Goal: Task Accomplishment & Management: Manage account settings

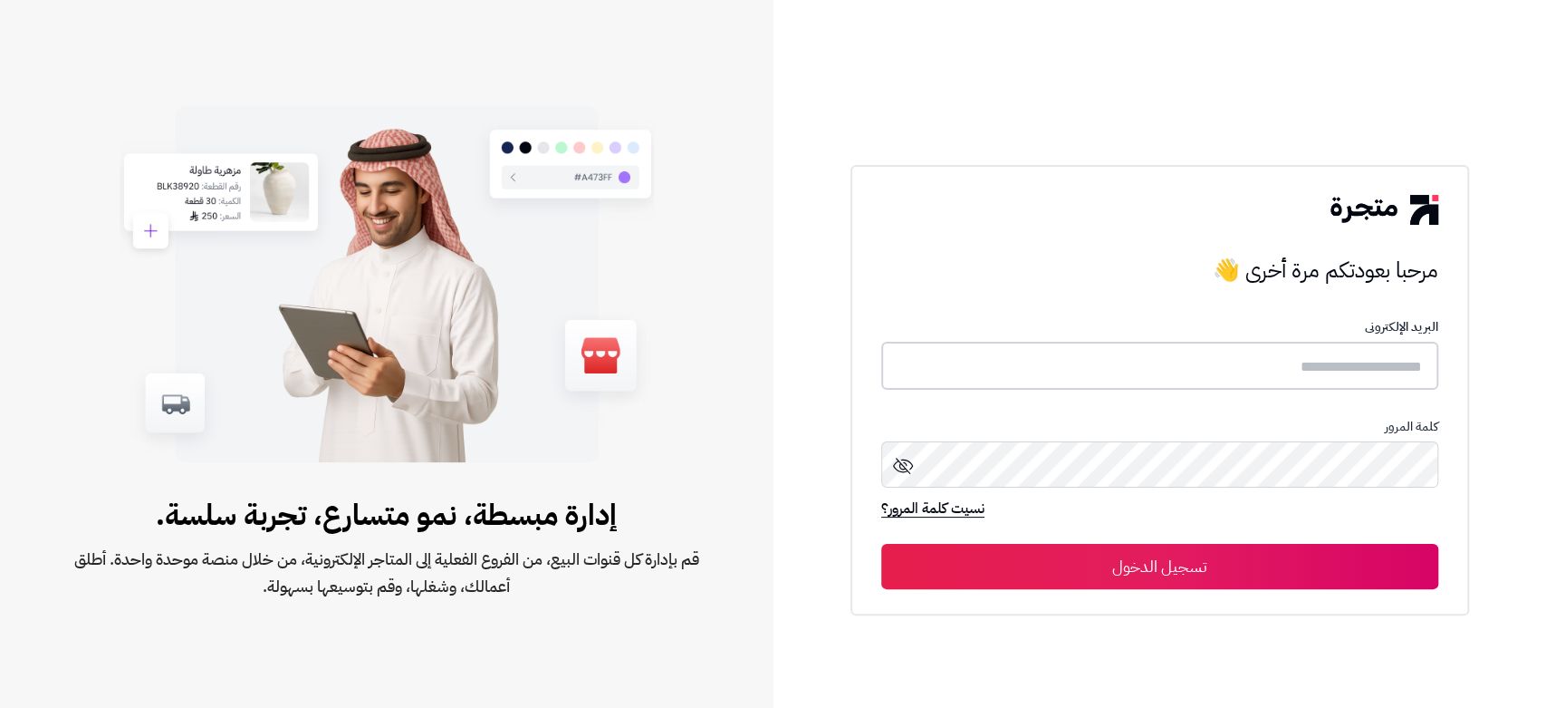
type input "**********"
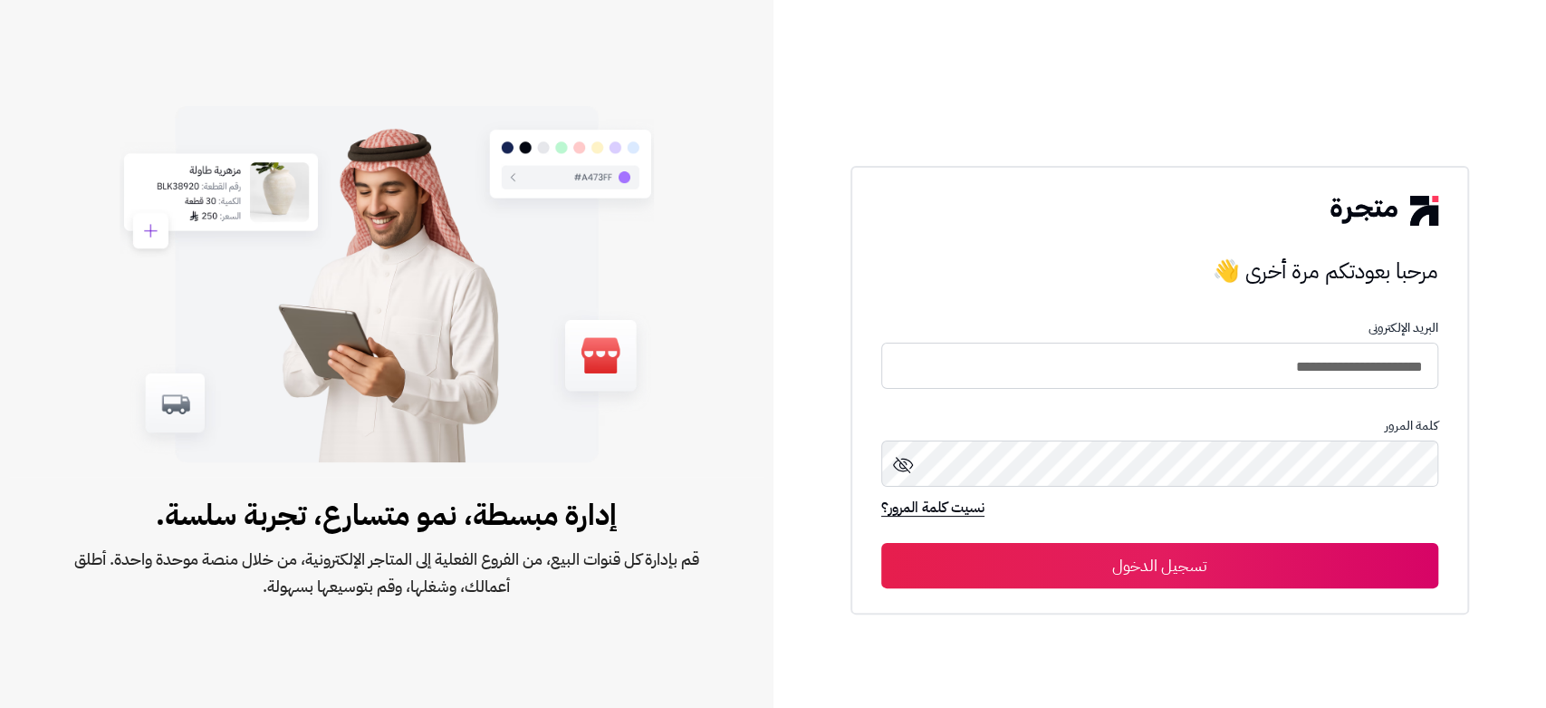
click at [1116, 571] on button "تسجيل الدخول" at bounding box center [1159, 565] width 557 height 45
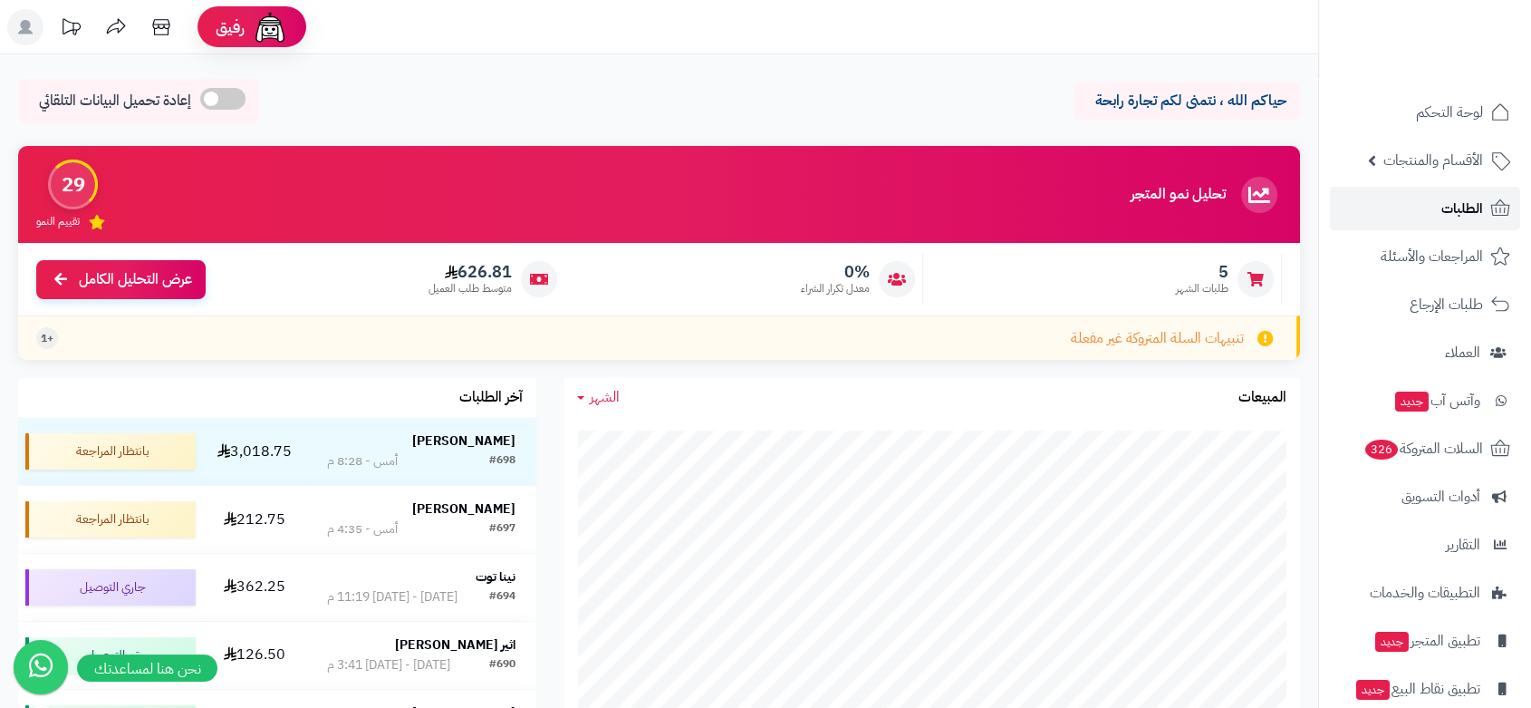
click at [1485, 205] on link "الطلبات" at bounding box center [1425, 208] width 190 height 43
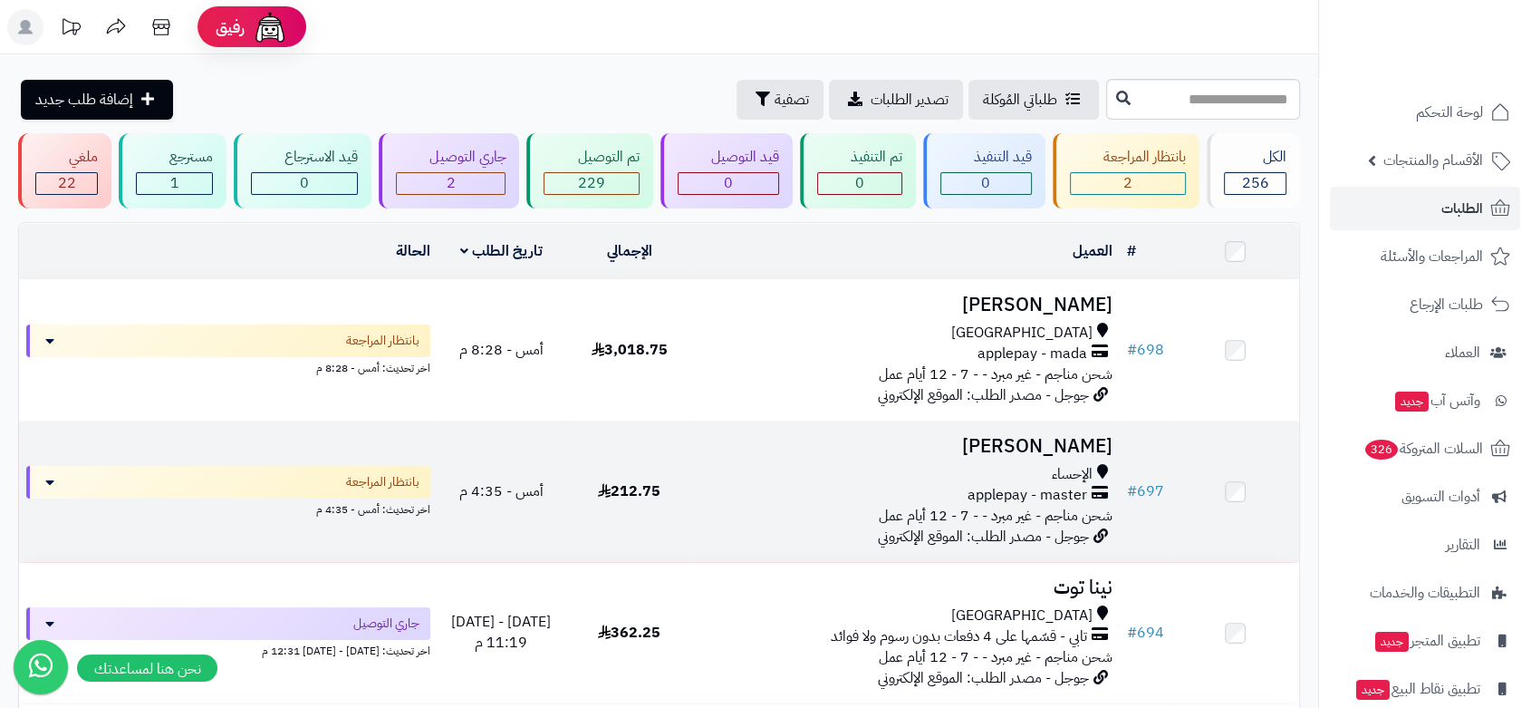
click at [764, 502] on div "الإحساء applepay - master شحن مناجم - غير مبرد - - 7 - 12 أيام عمل" at bounding box center [906, 495] width 412 height 63
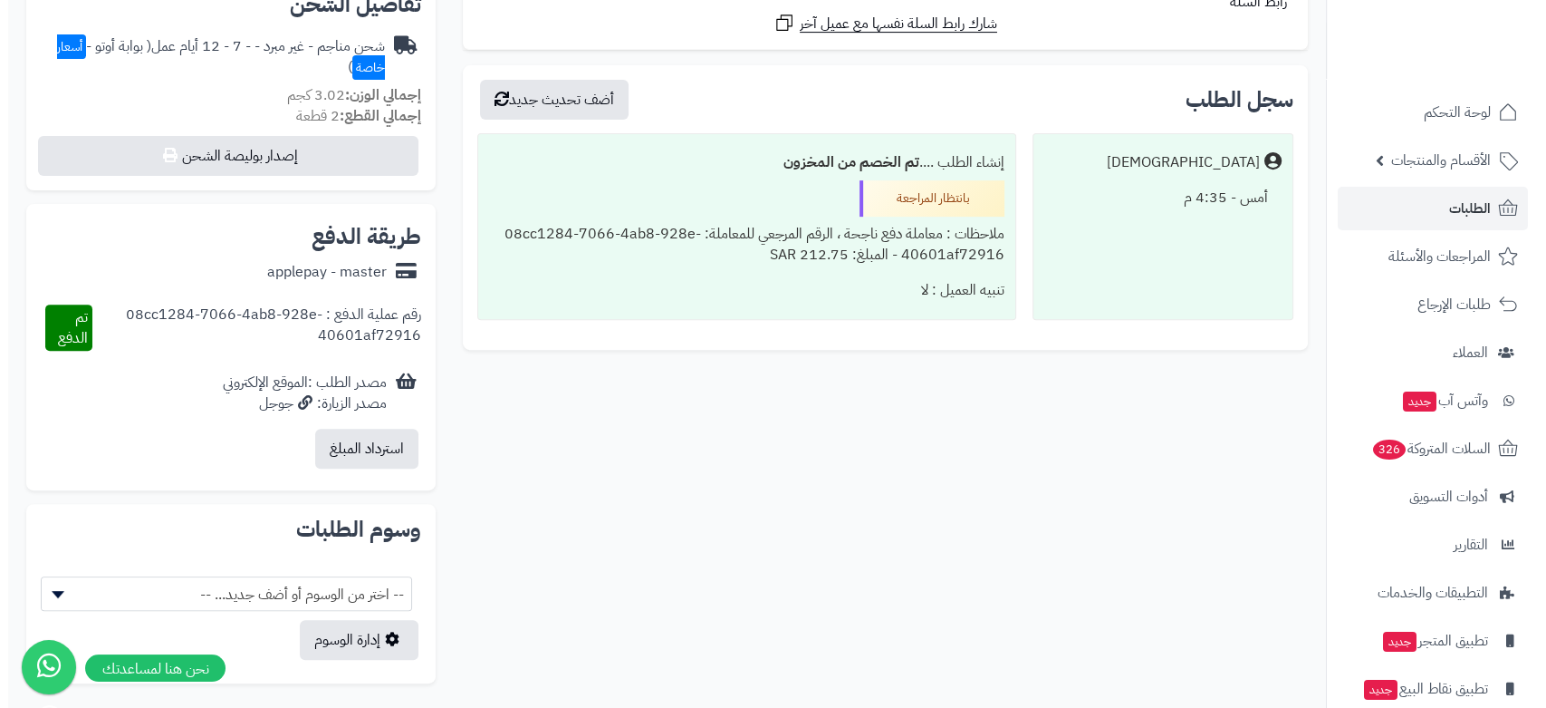
scroll to position [429, 0]
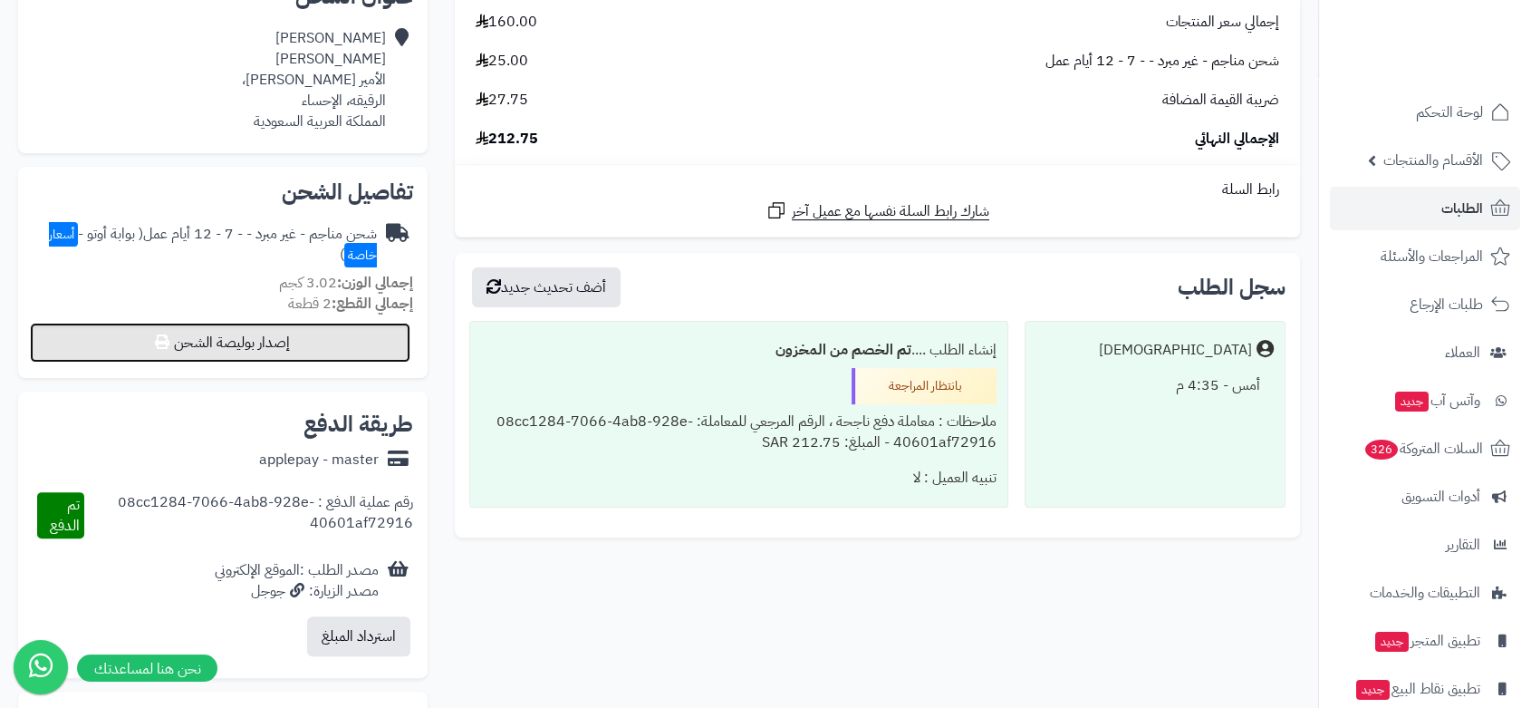
click at [210, 347] on button "إصدار بوليصة الشحن" at bounding box center [220, 343] width 380 height 40
select select "***"
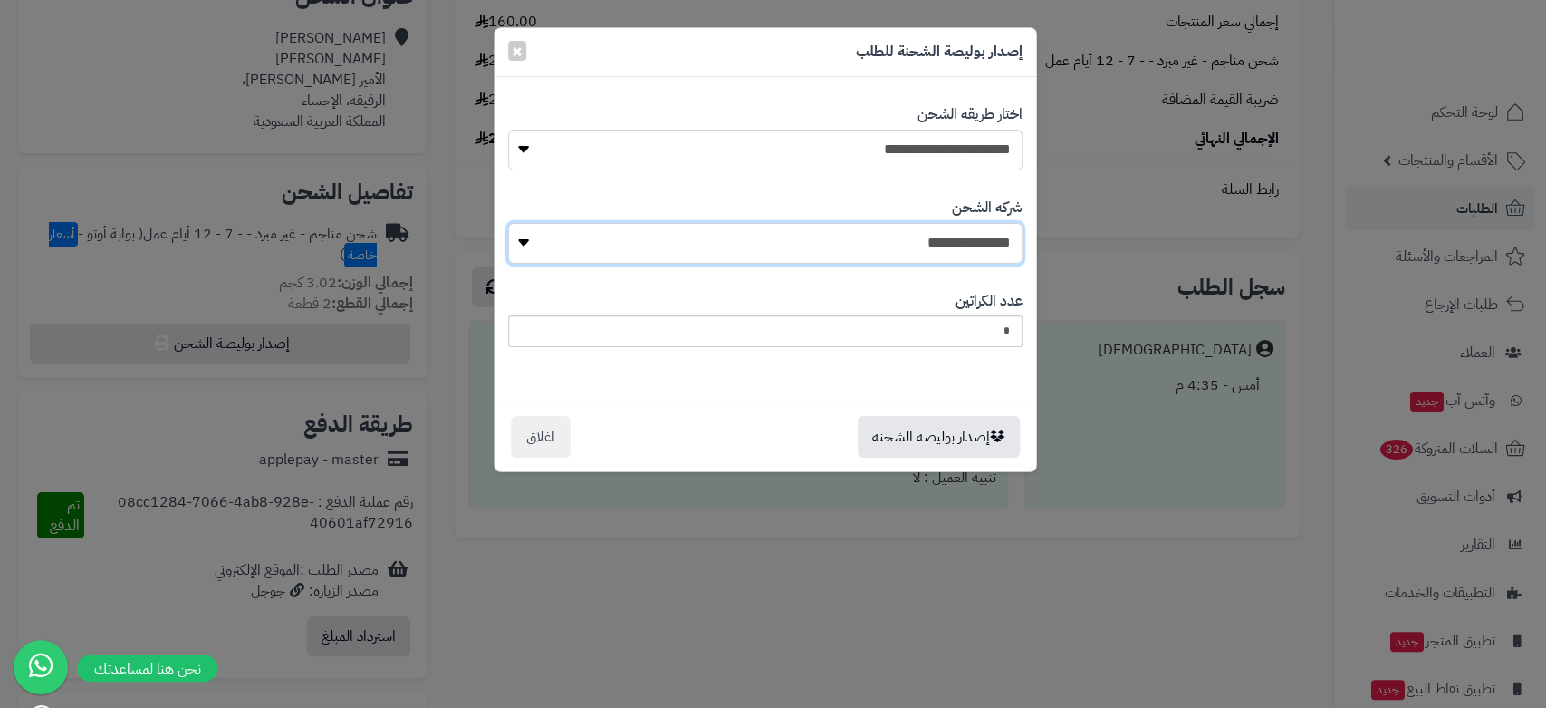
click at [800, 241] on select "**********" at bounding box center [765, 243] width 515 height 41
select select "****"
click at [515, 223] on select "**********" at bounding box center [765, 243] width 515 height 41
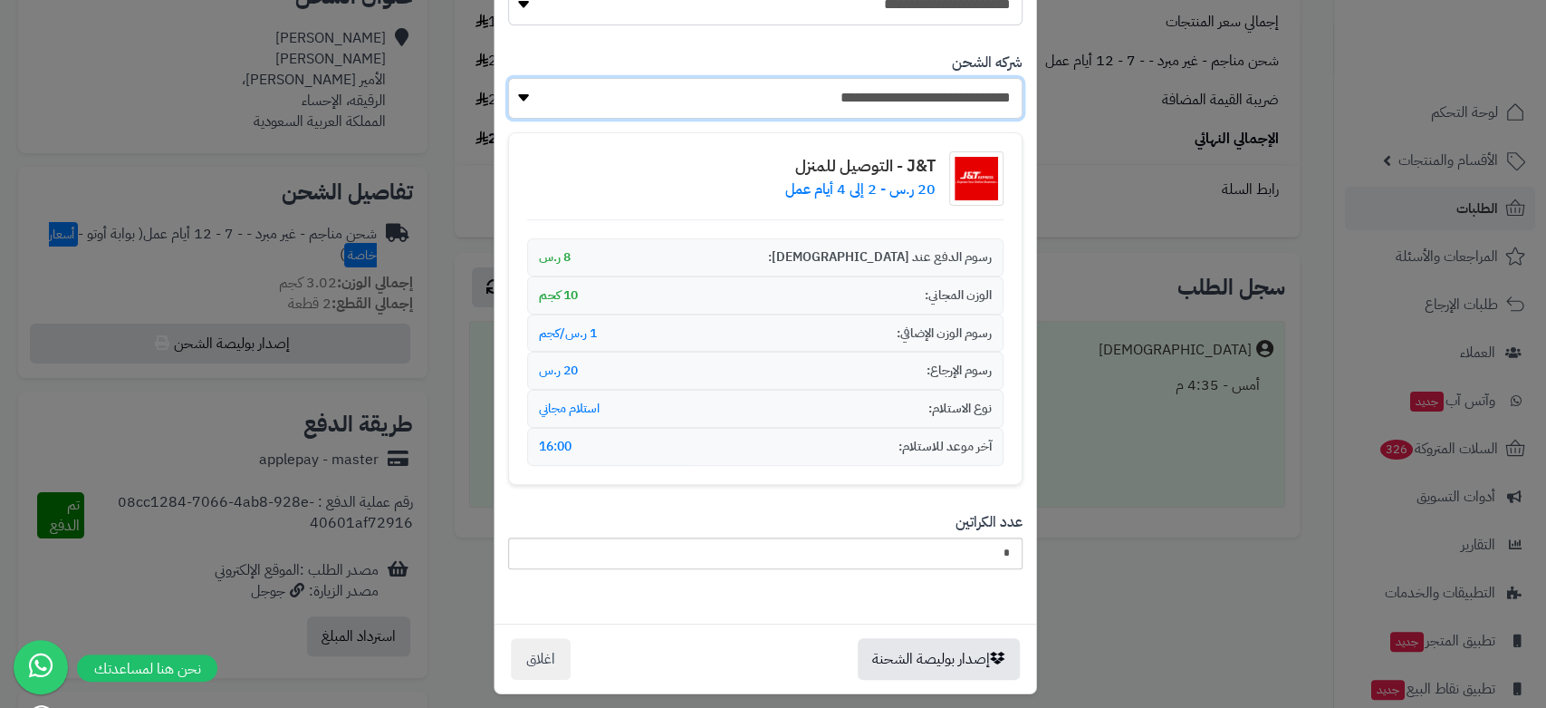
scroll to position [156, 0]
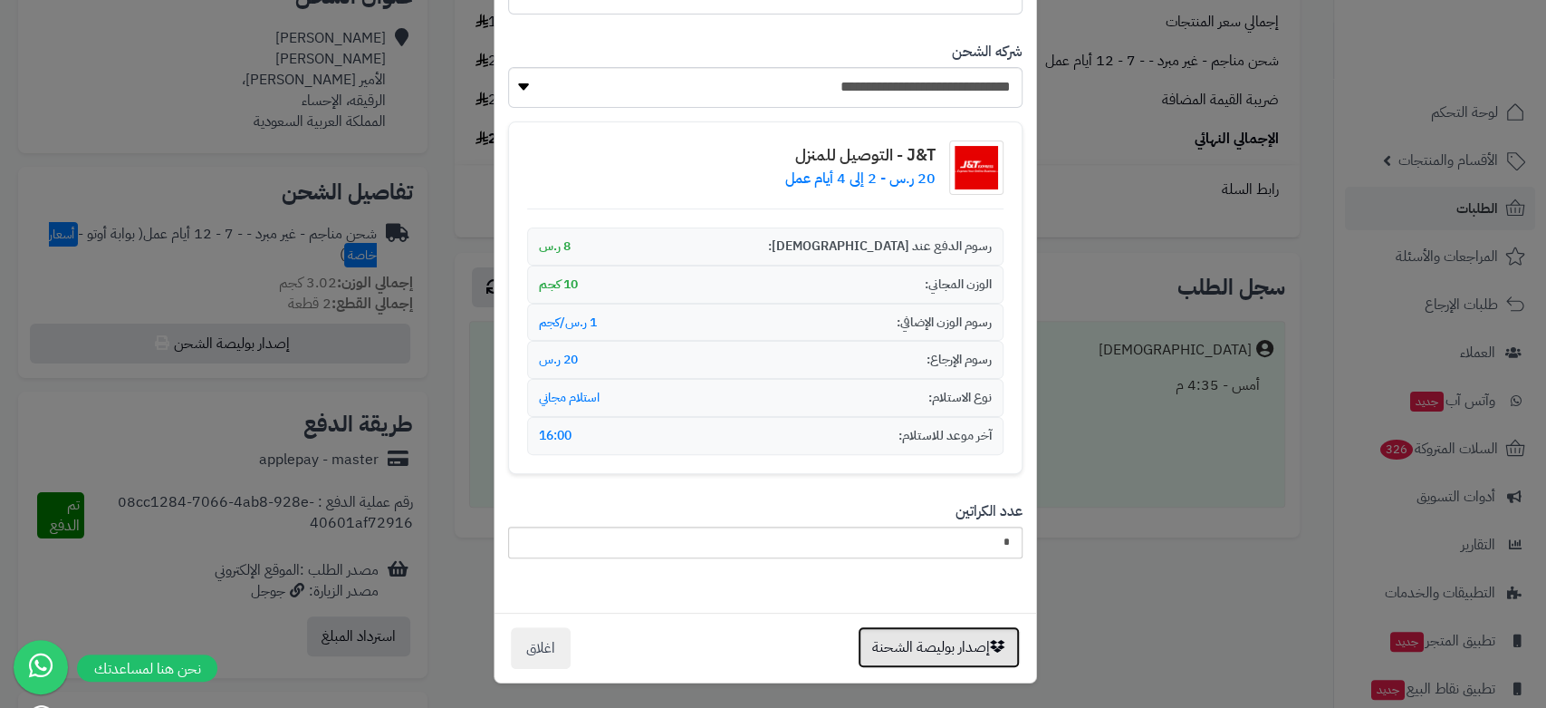
click at [946, 648] on button "إصدار بوليصة الشحنة" at bounding box center [939, 647] width 162 height 42
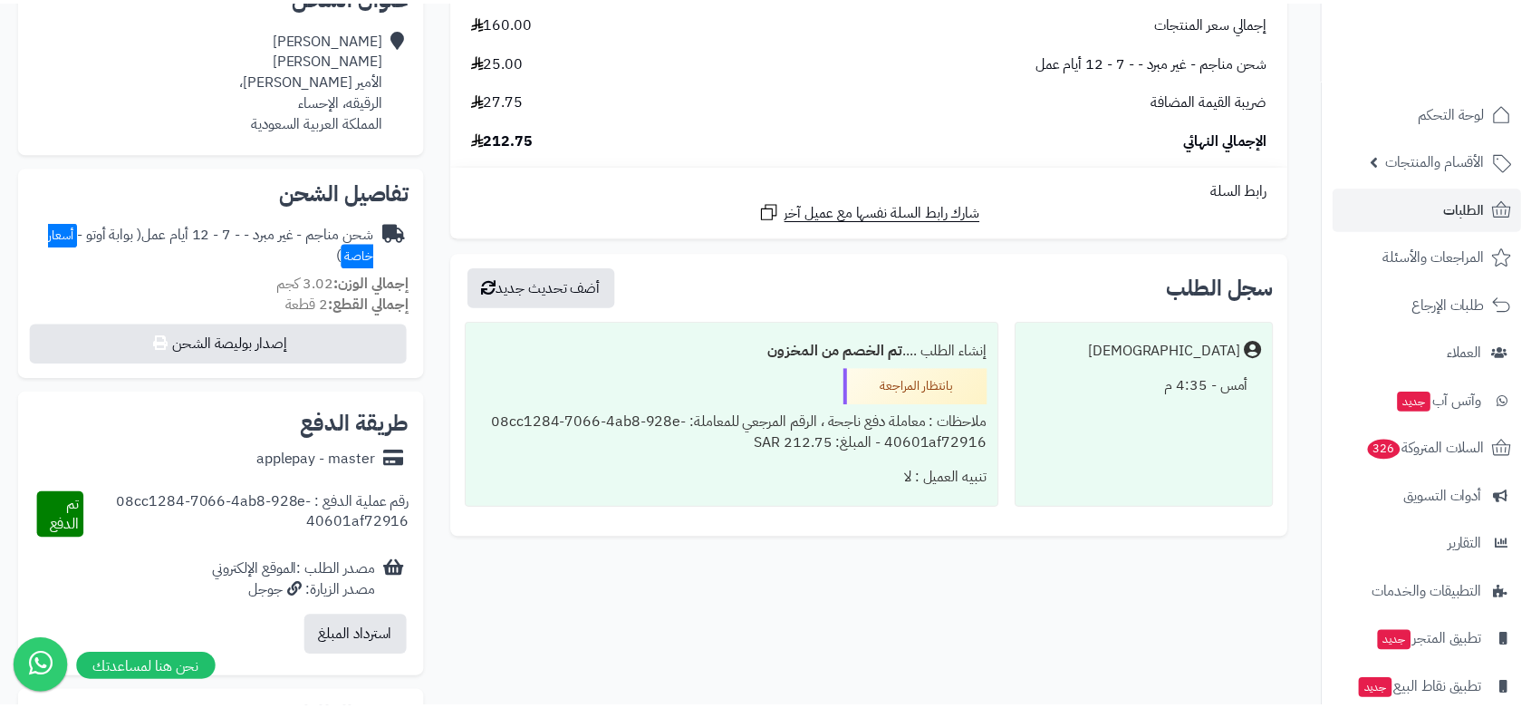
scroll to position [500, 0]
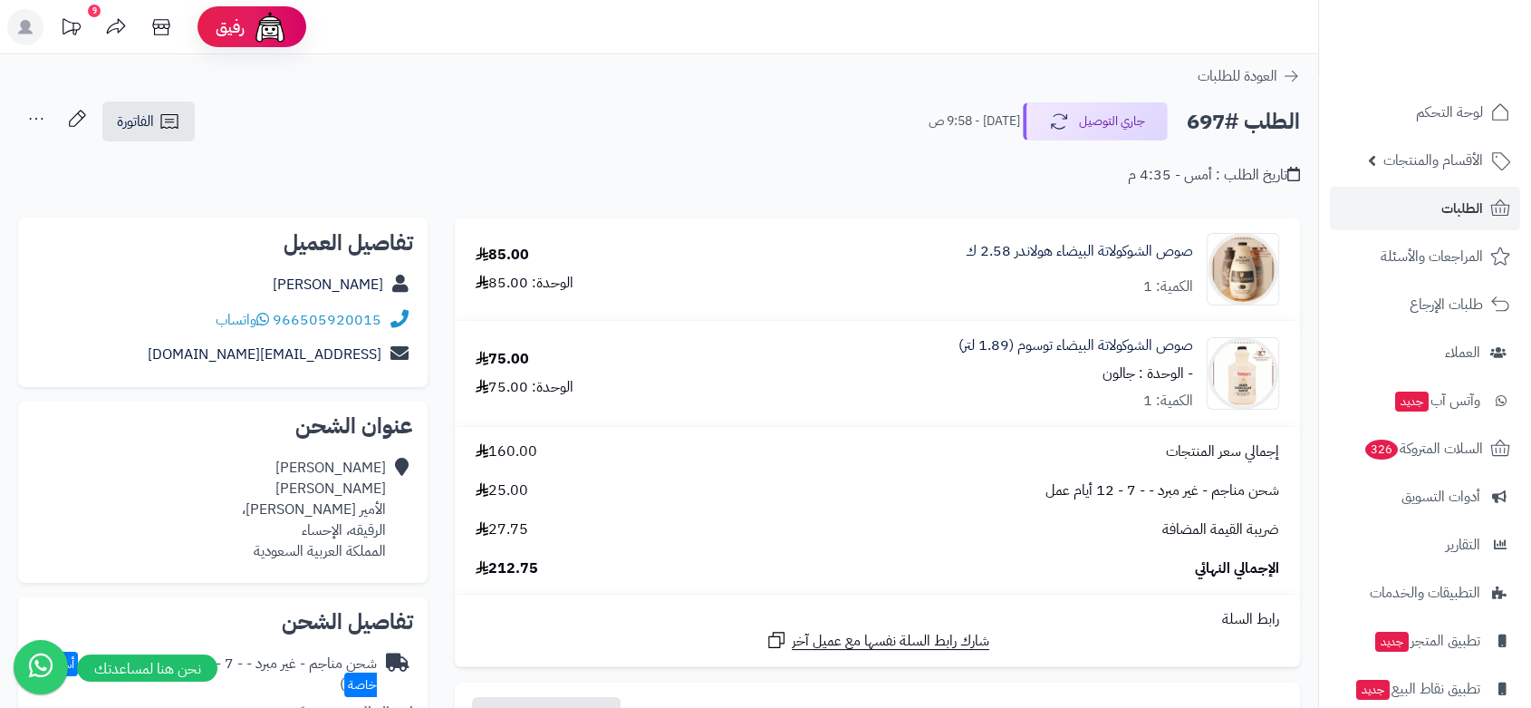
click at [1199, 120] on h2 "الطلب #697" at bounding box center [1243, 121] width 113 height 37
copy h2 "697"
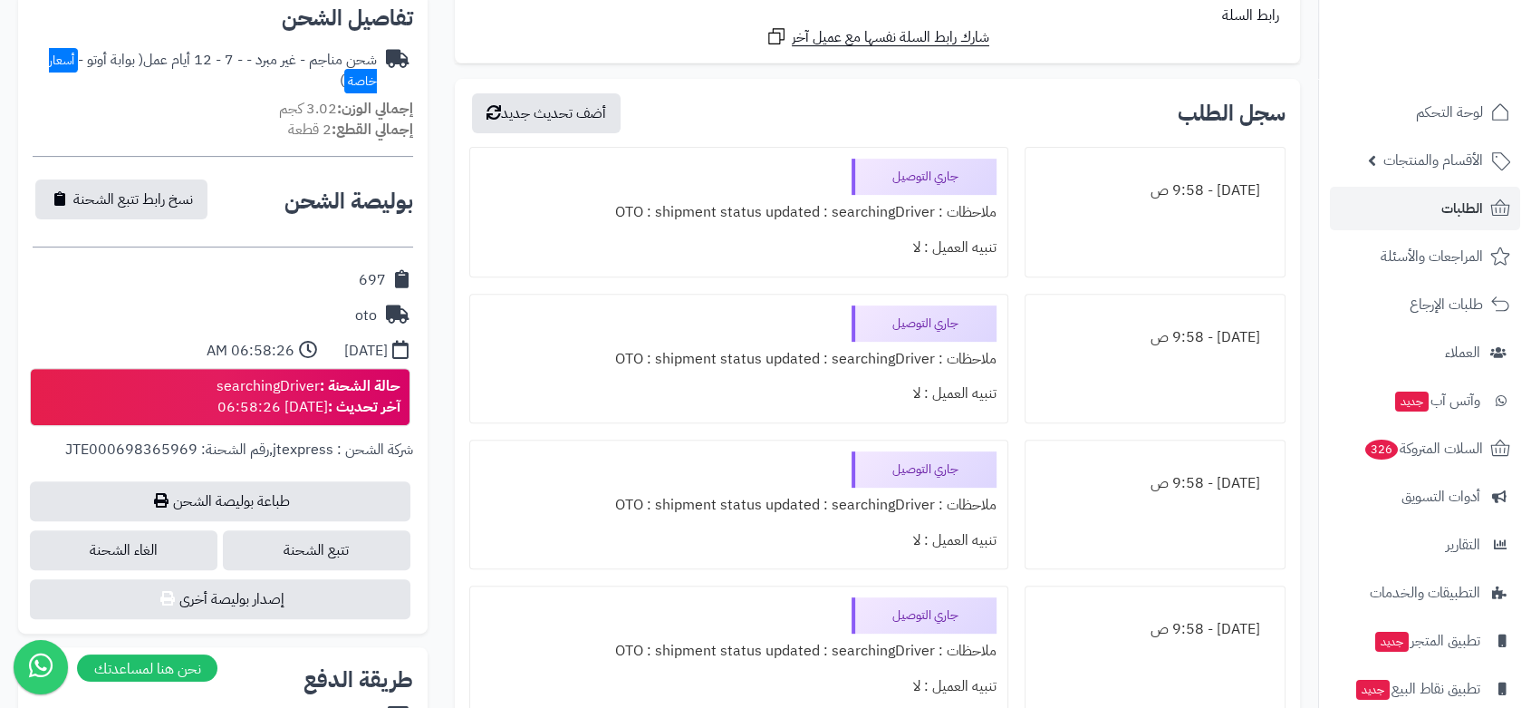
scroll to position [704, 0]
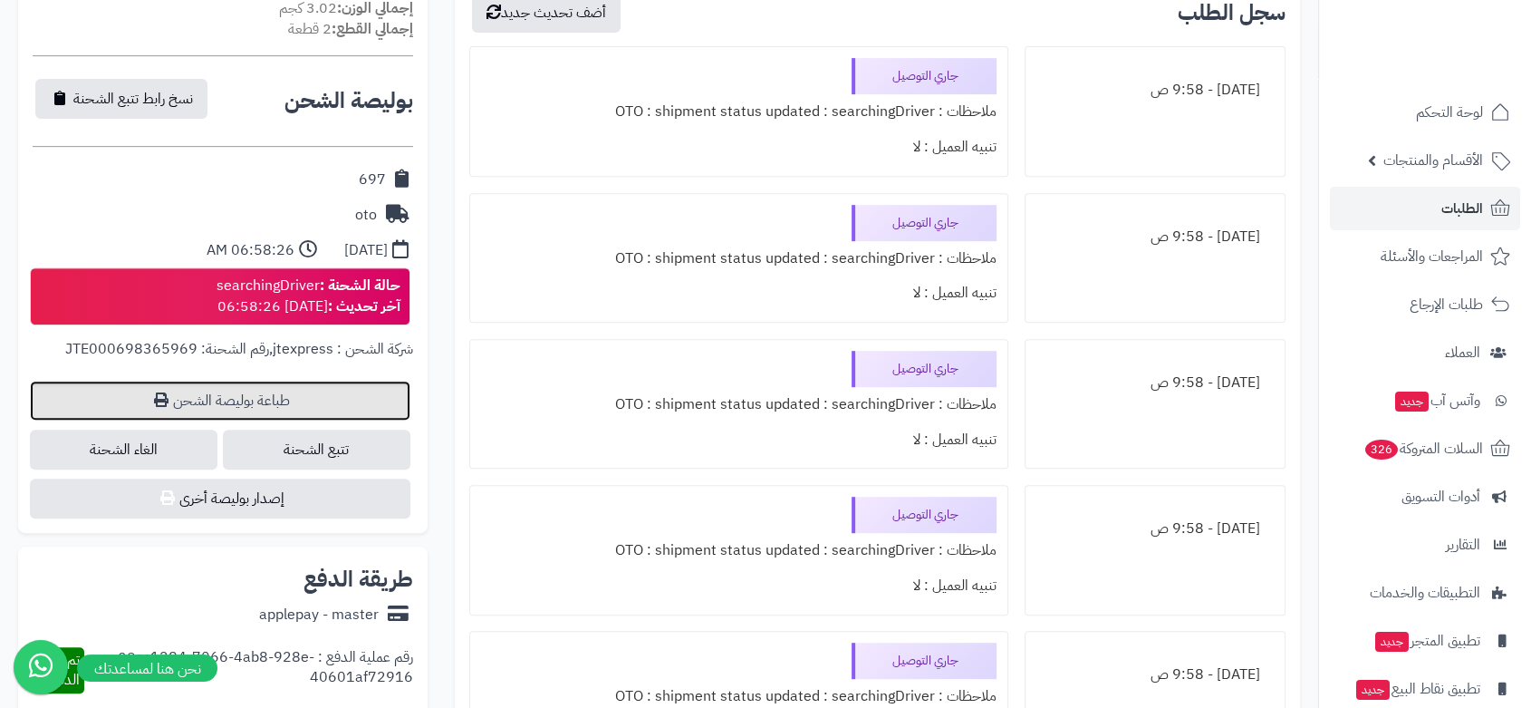
click at [250, 399] on link "طباعة بوليصة الشحن" at bounding box center [220, 400] width 380 height 40
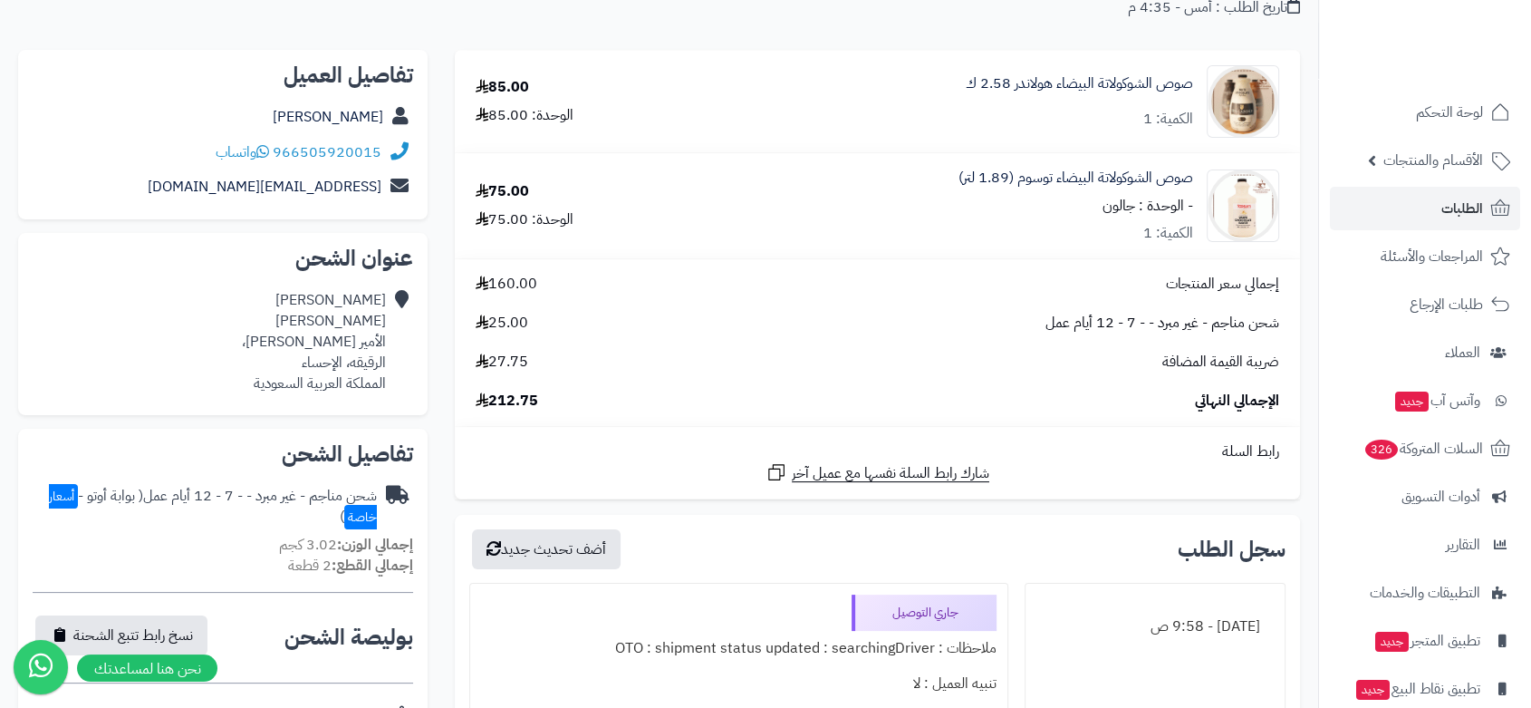
scroll to position [0, 0]
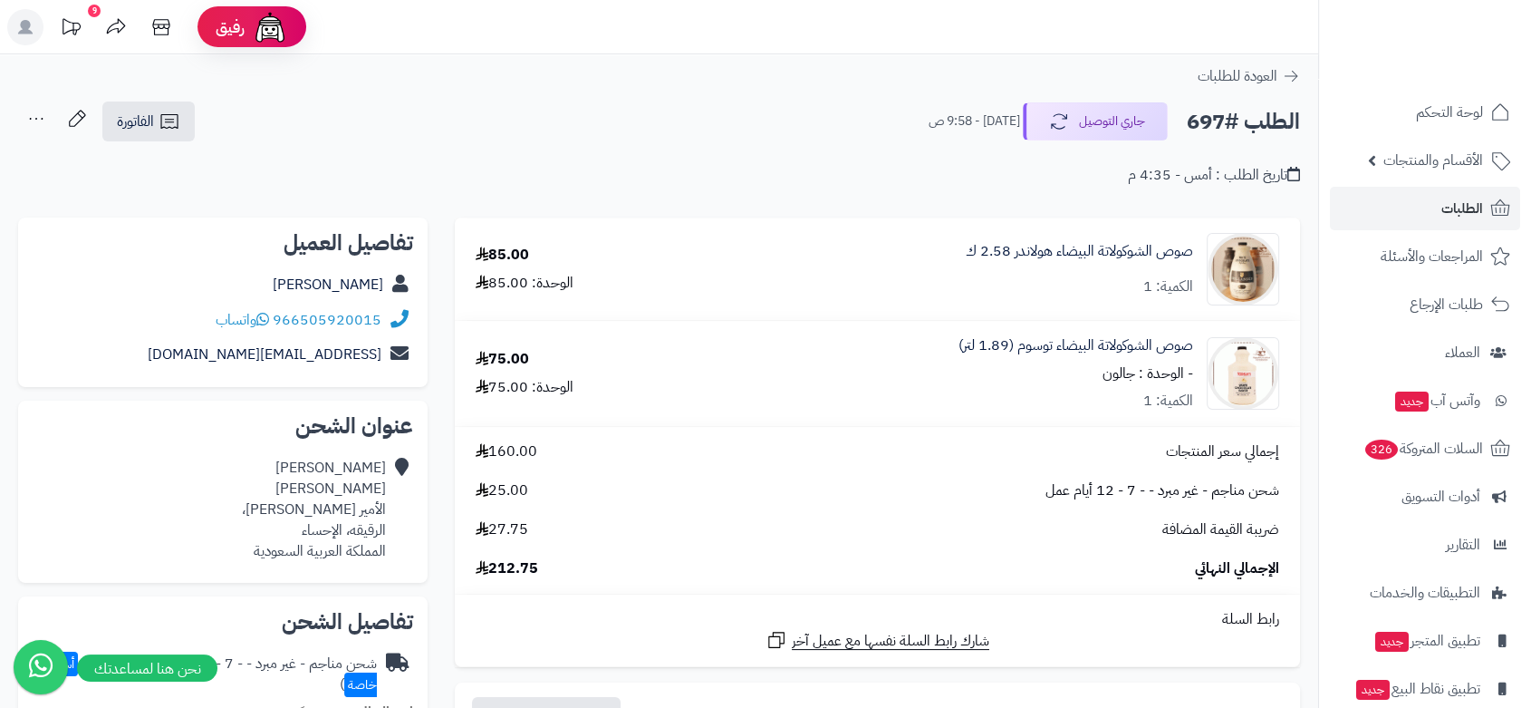
click at [38, 115] on icon at bounding box center [36, 119] width 36 height 36
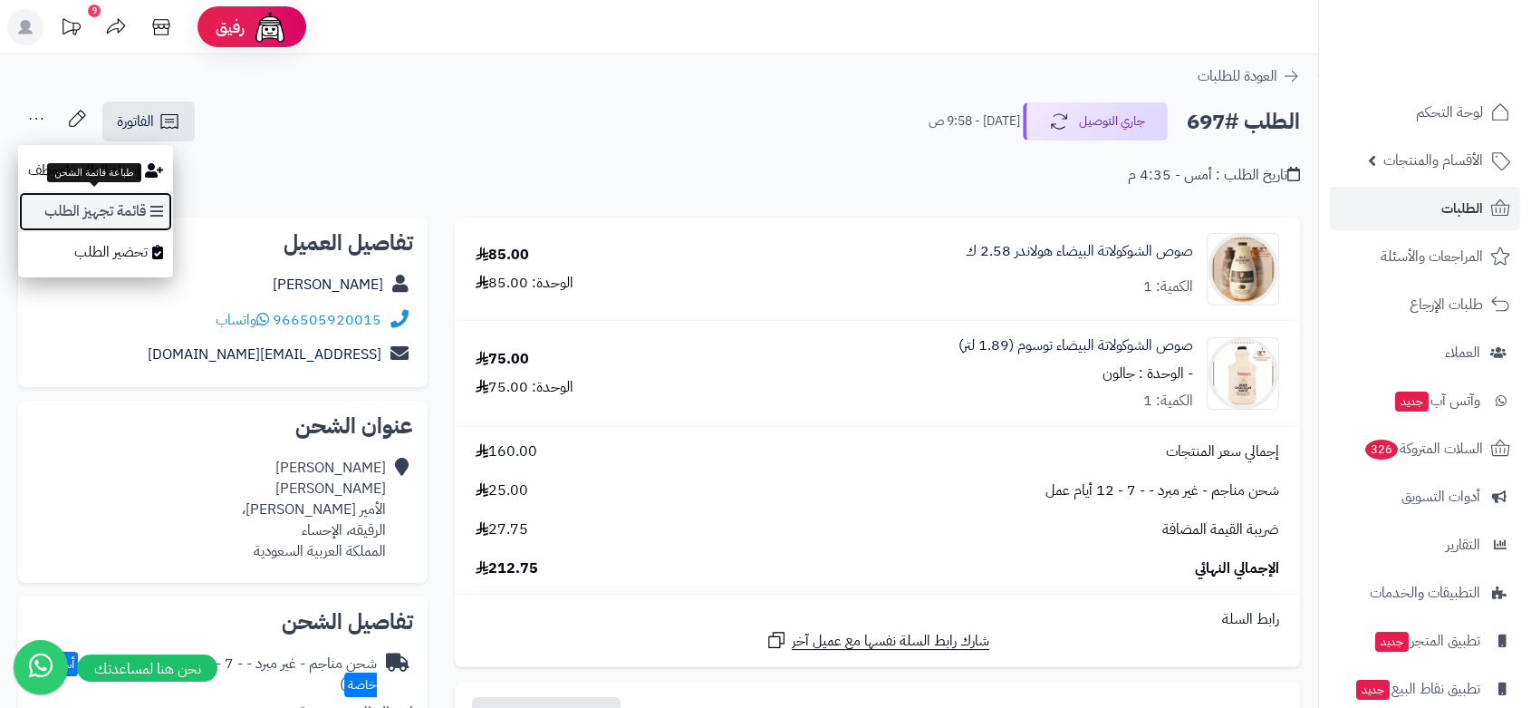
click at [106, 220] on link "قائمة تجهيز الطلب" at bounding box center [95, 211] width 155 height 41
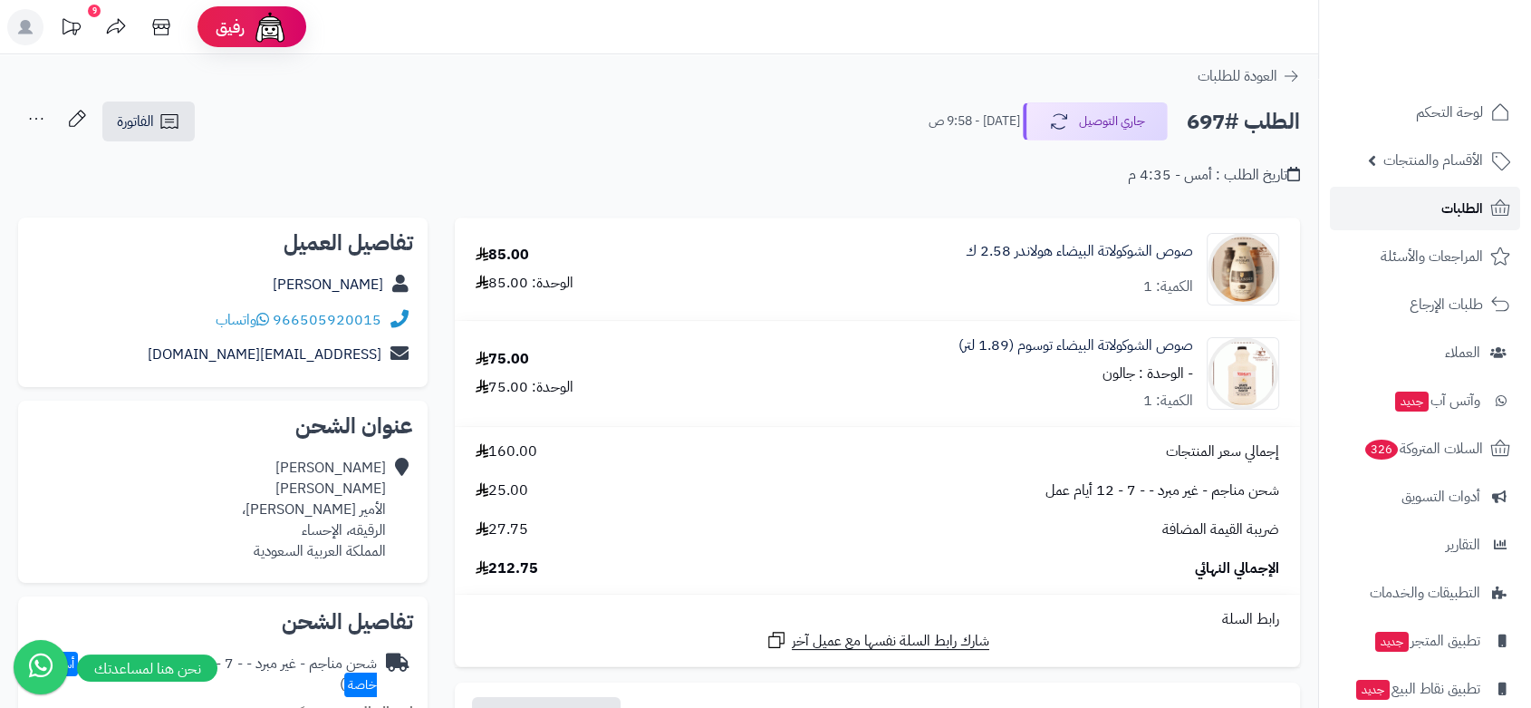
click at [1473, 202] on span "الطلبات" at bounding box center [1462, 208] width 42 height 25
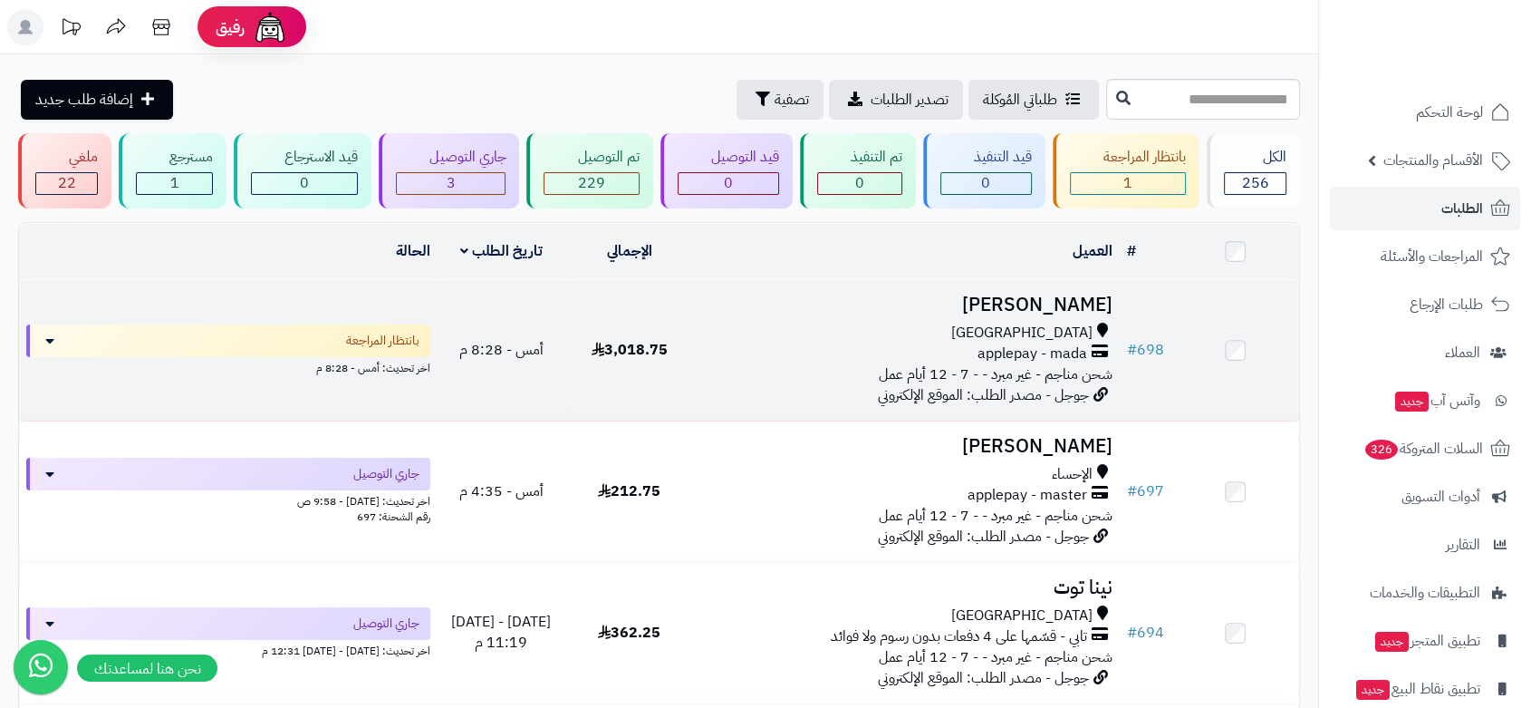
click at [1025, 332] on div "[GEOGRAPHIC_DATA]" at bounding box center [906, 333] width 412 height 21
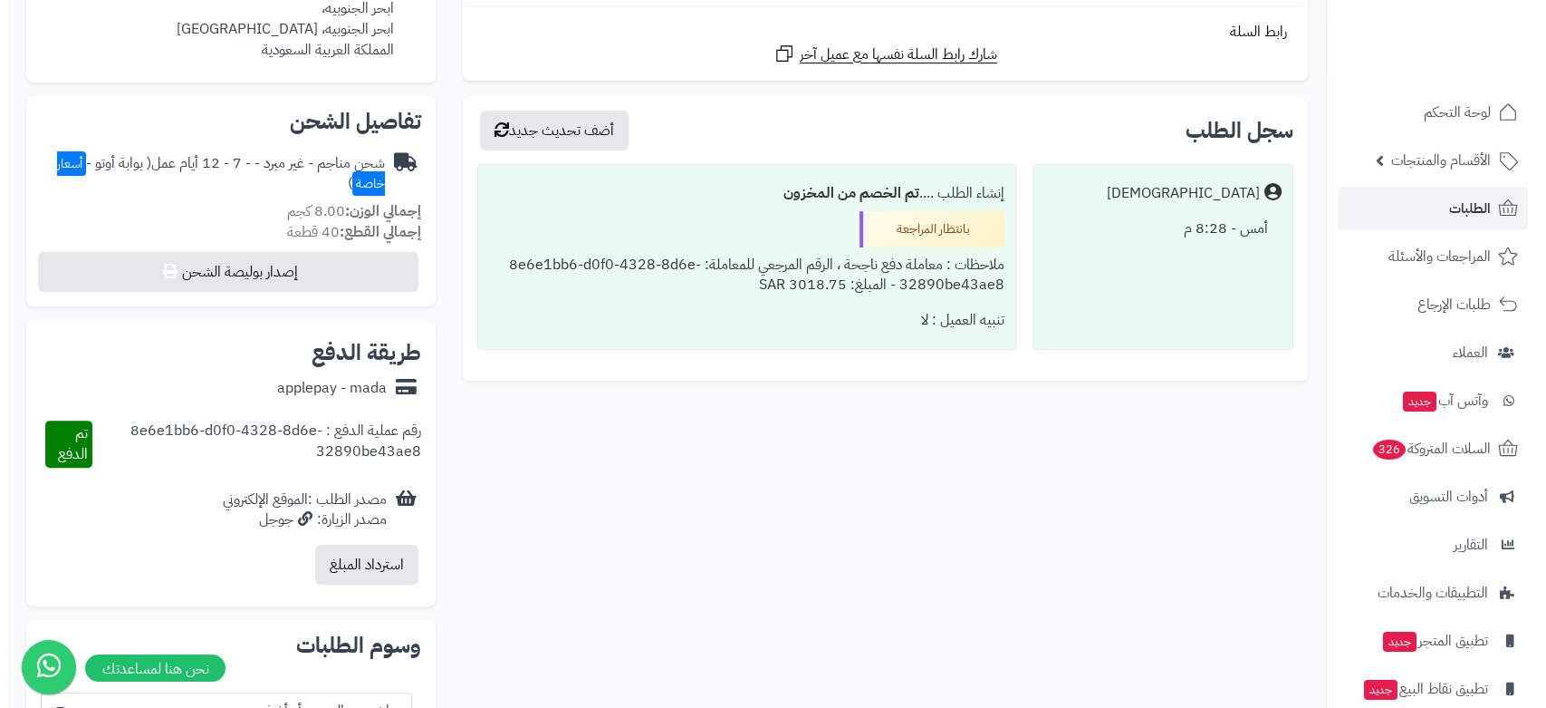
scroll to position [503, 0]
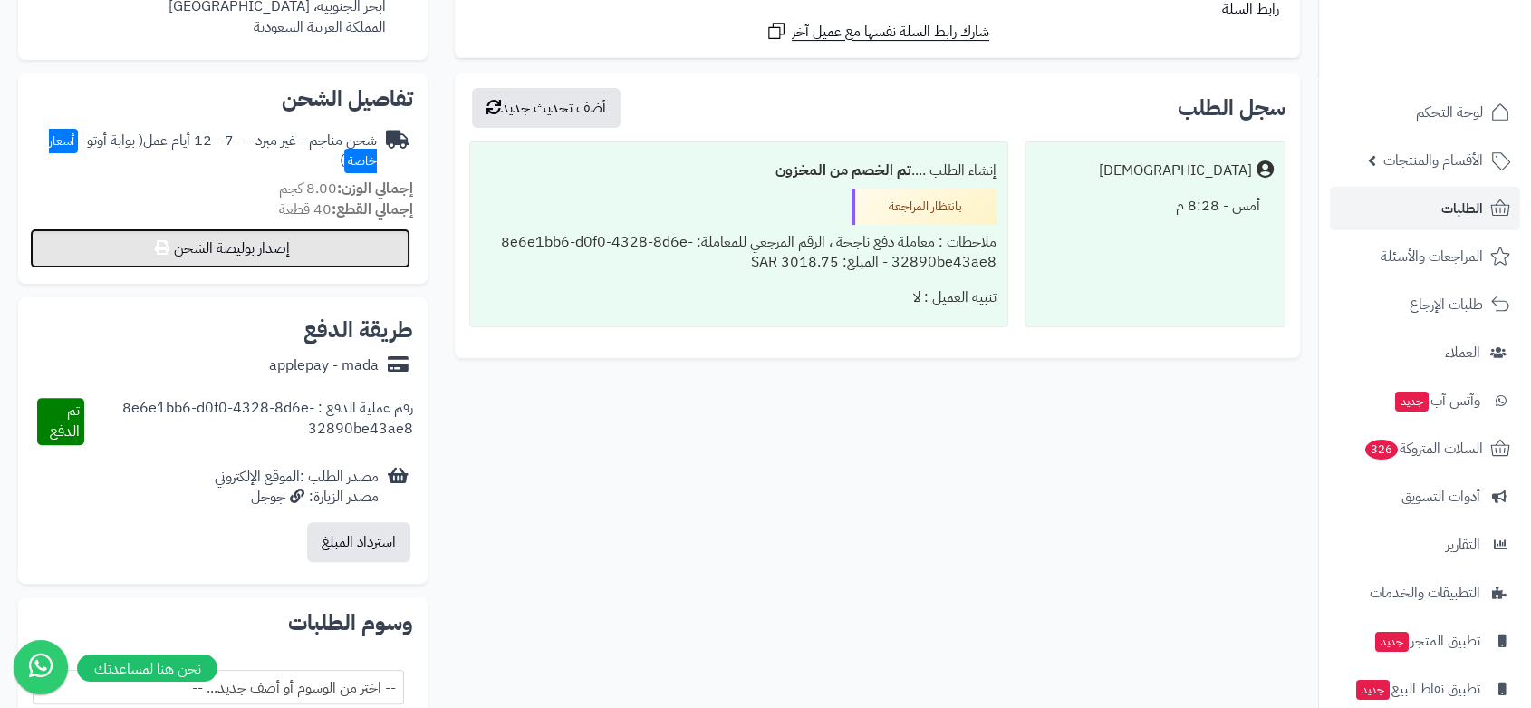
click at [226, 250] on button "إصدار بوليصة الشحن" at bounding box center [220, 248] width 380 height 40
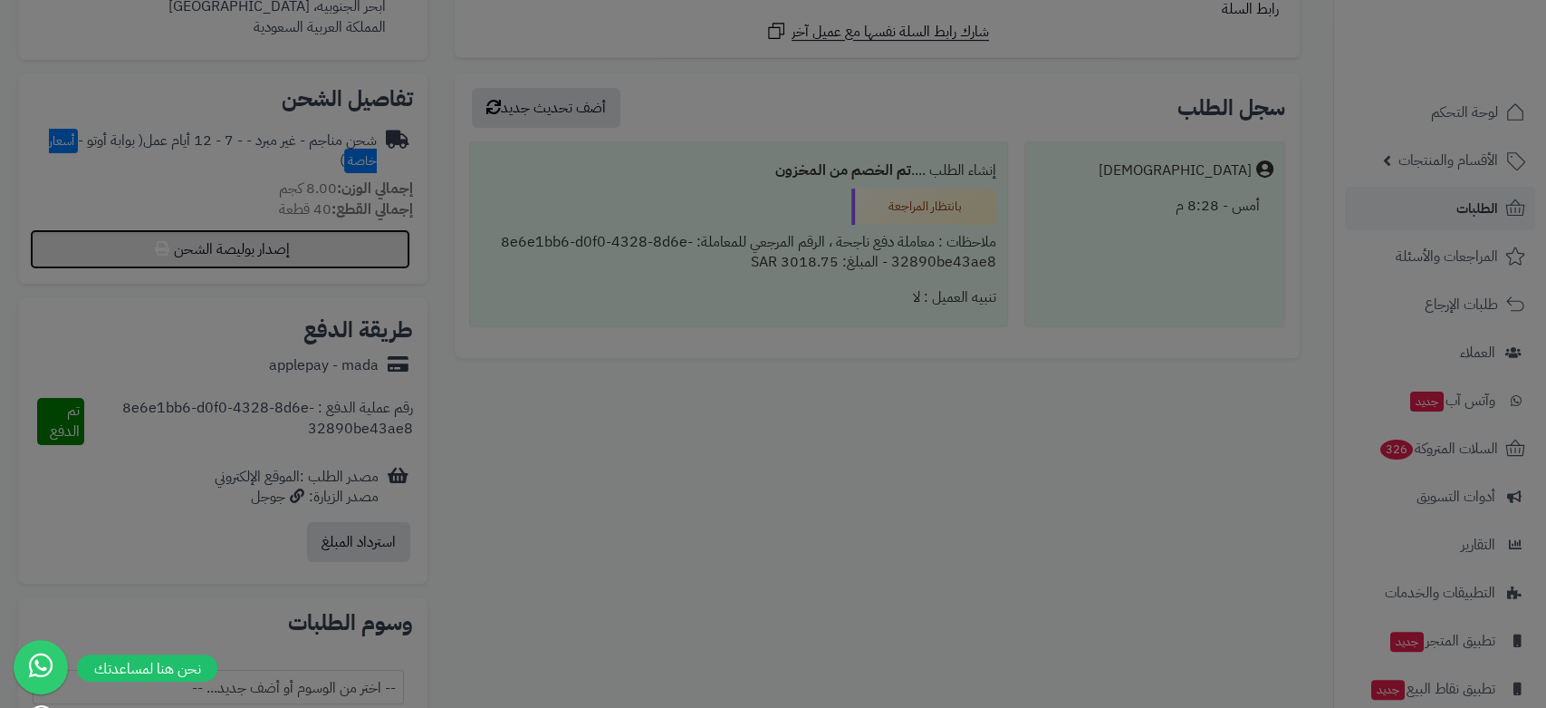
select select "***"
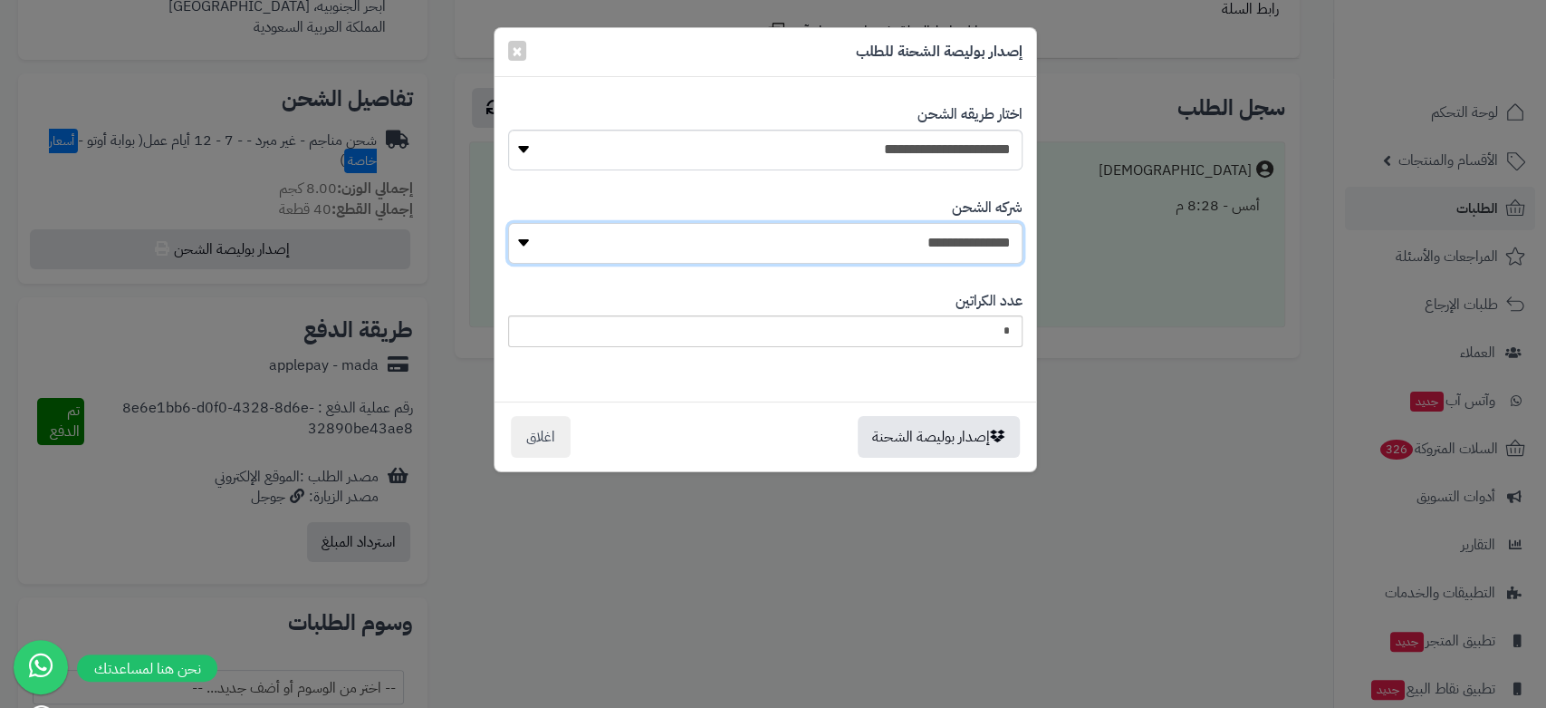
click at [867, 252] on select "**********" at bounding box center [765, 243] width 515 height 41
select select "****"
click at [515, 223] on select "**********" at bounding box center [765, 243] width 515 height 41
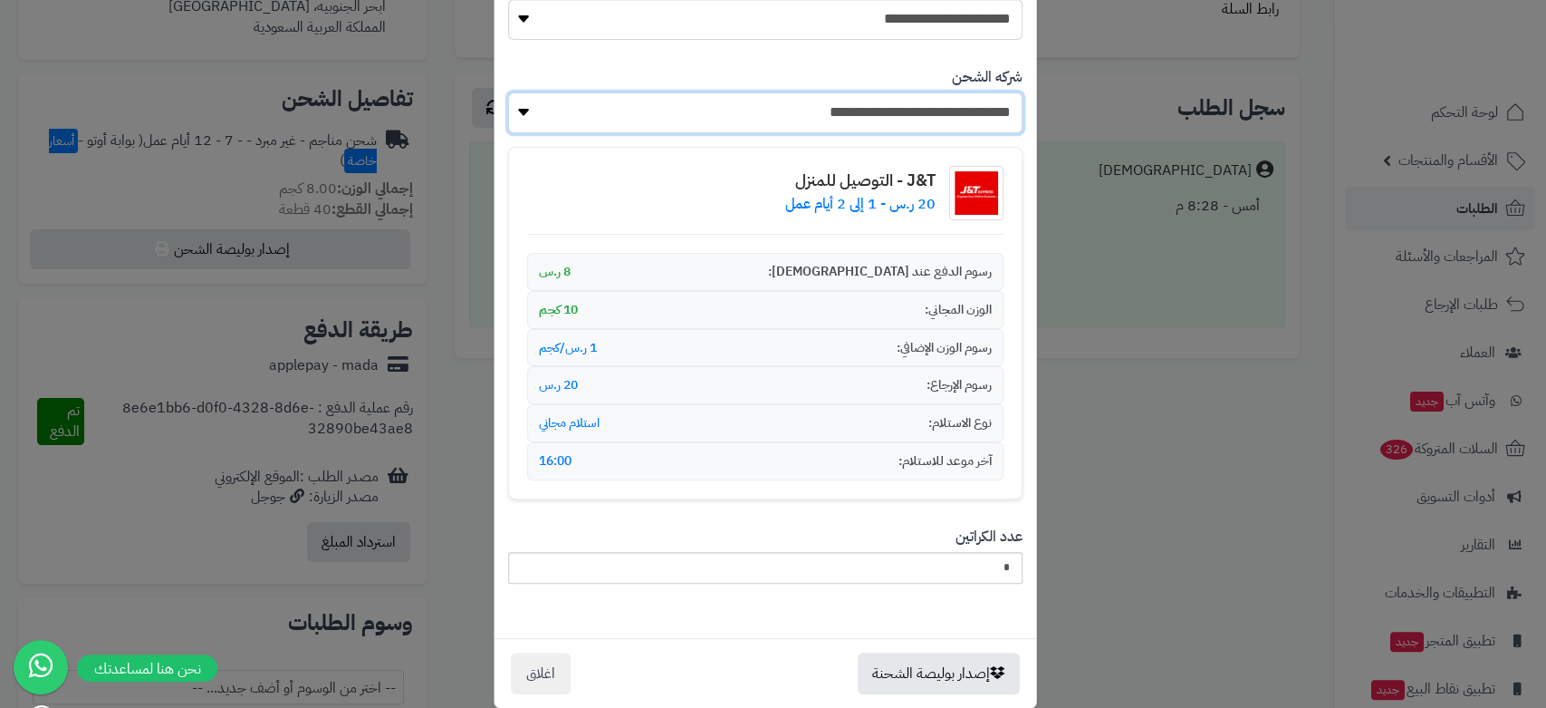
scroll to position [156, 0]
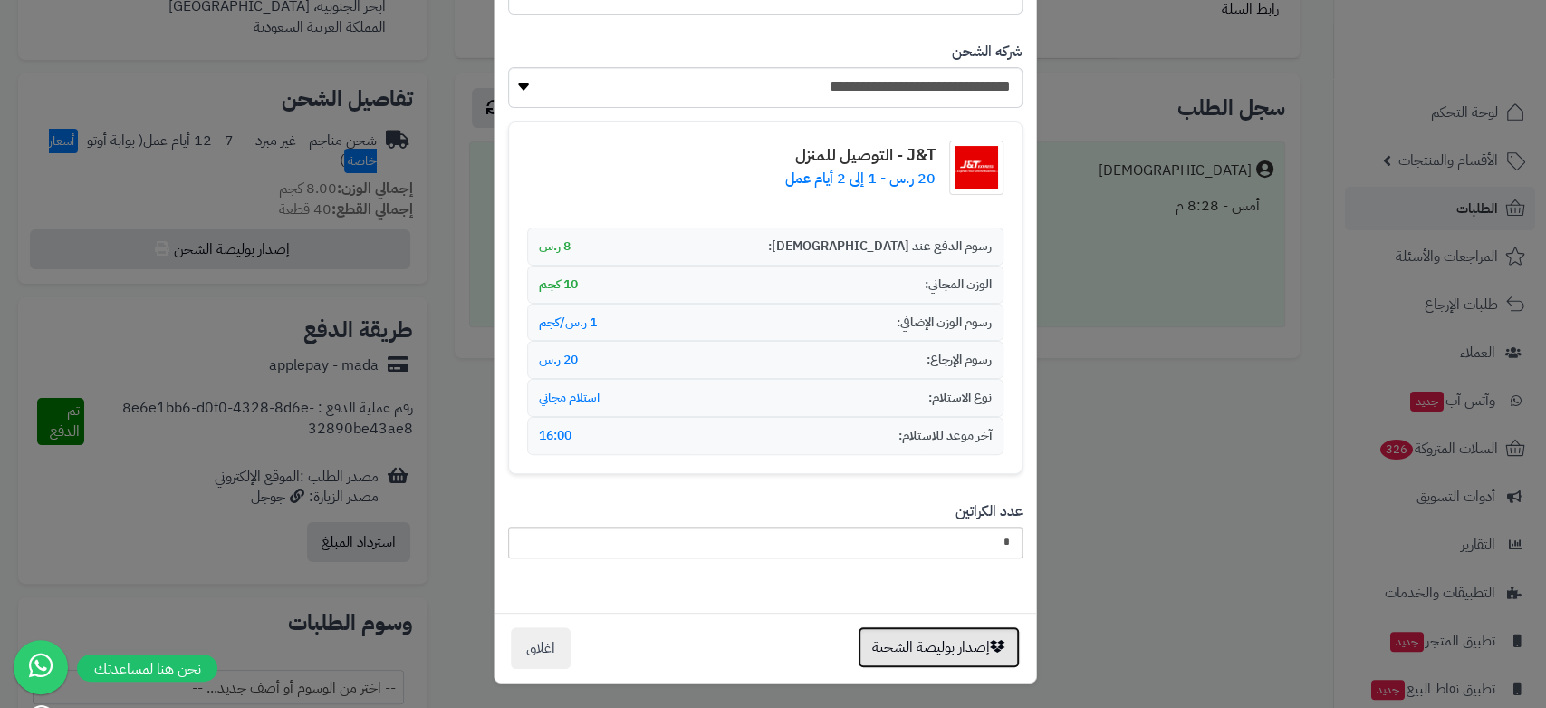
click at [929, 643] on button "إصدار بوليصة الشحنة" at bounding box center [939, 647] width 162 height 42
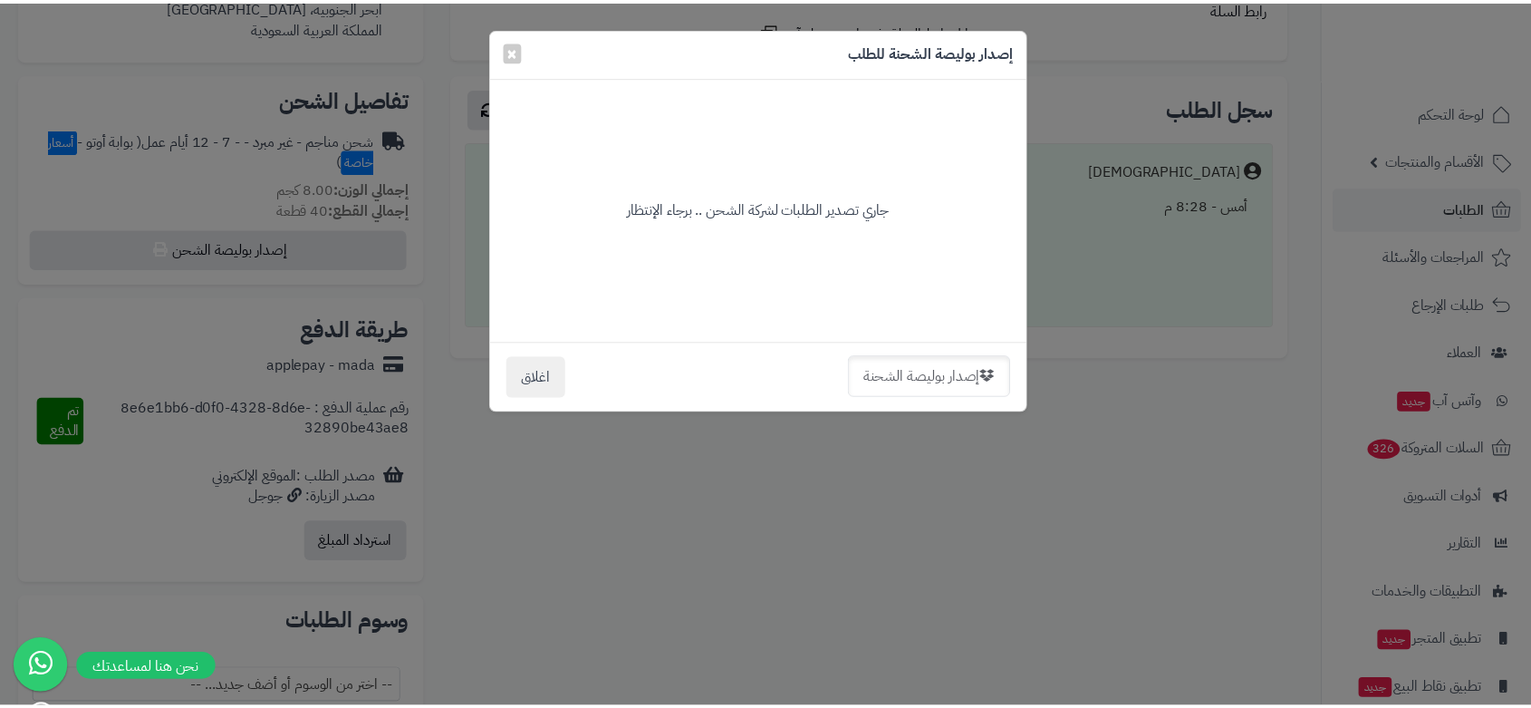
scroll to position [0, 0]
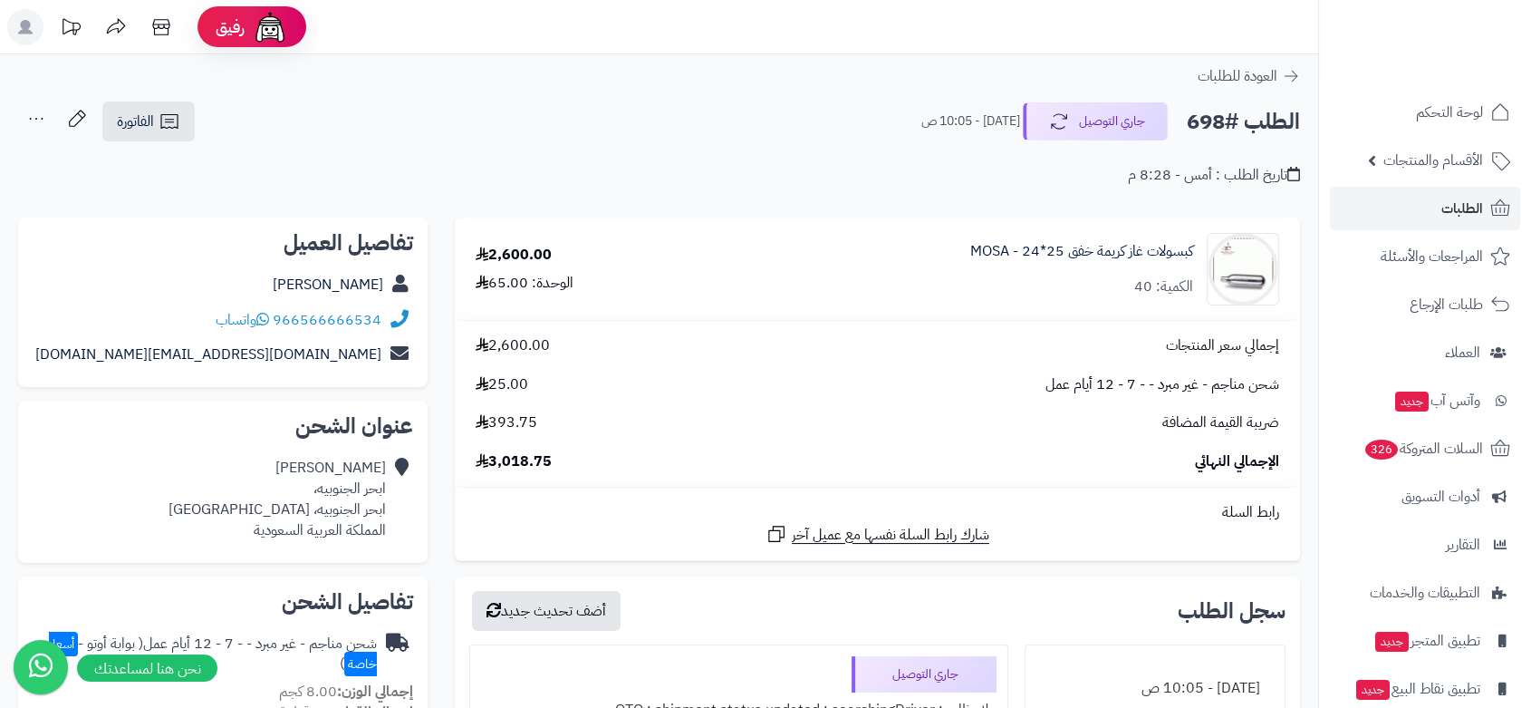
click at [1202, 121] on h2 "الطلب #698" at bounding box center [1243, 121] width 113 height 37
copy h2 "698"
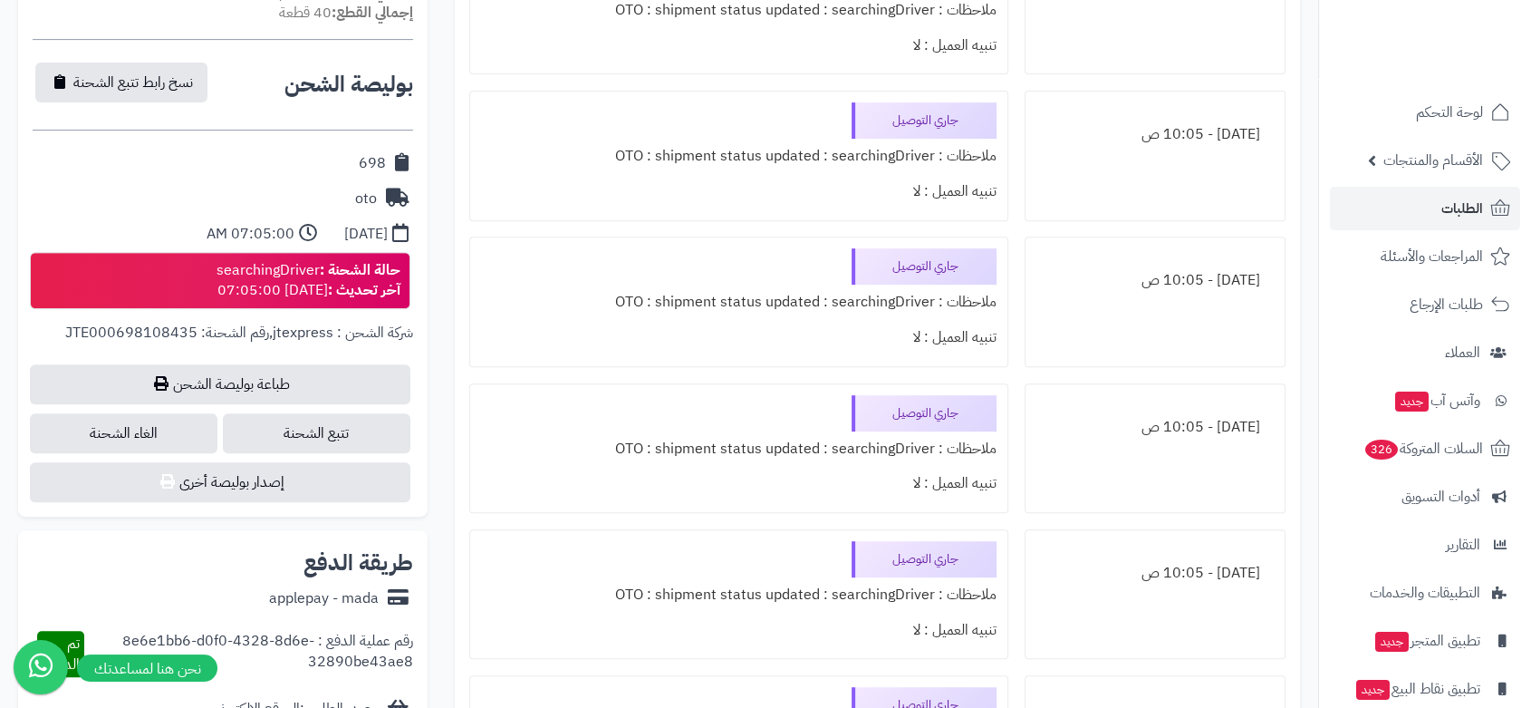
scroll to position [704, 0]
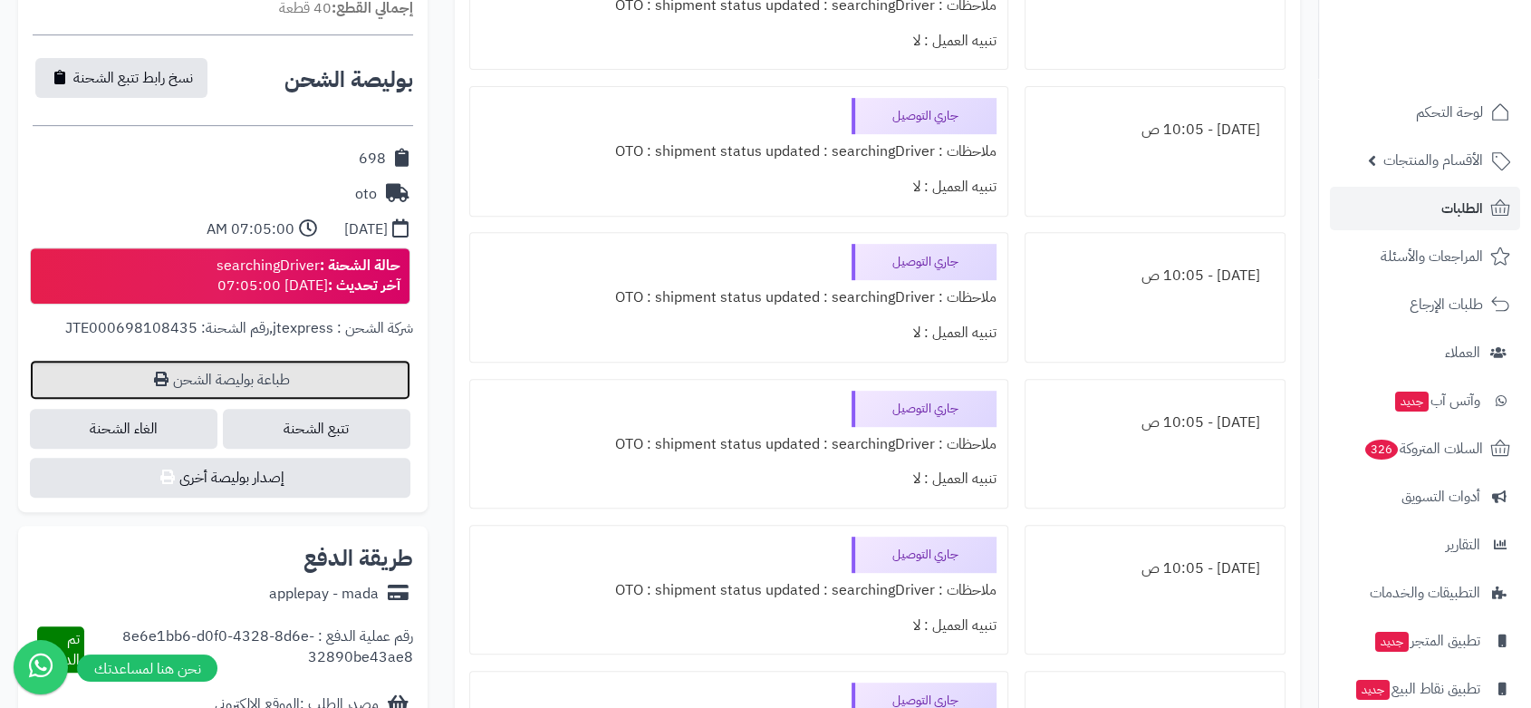
click at [255, 373] on link "طباعة بوليصة الشحن" at bounding box center [220, 380] width 380 height 40
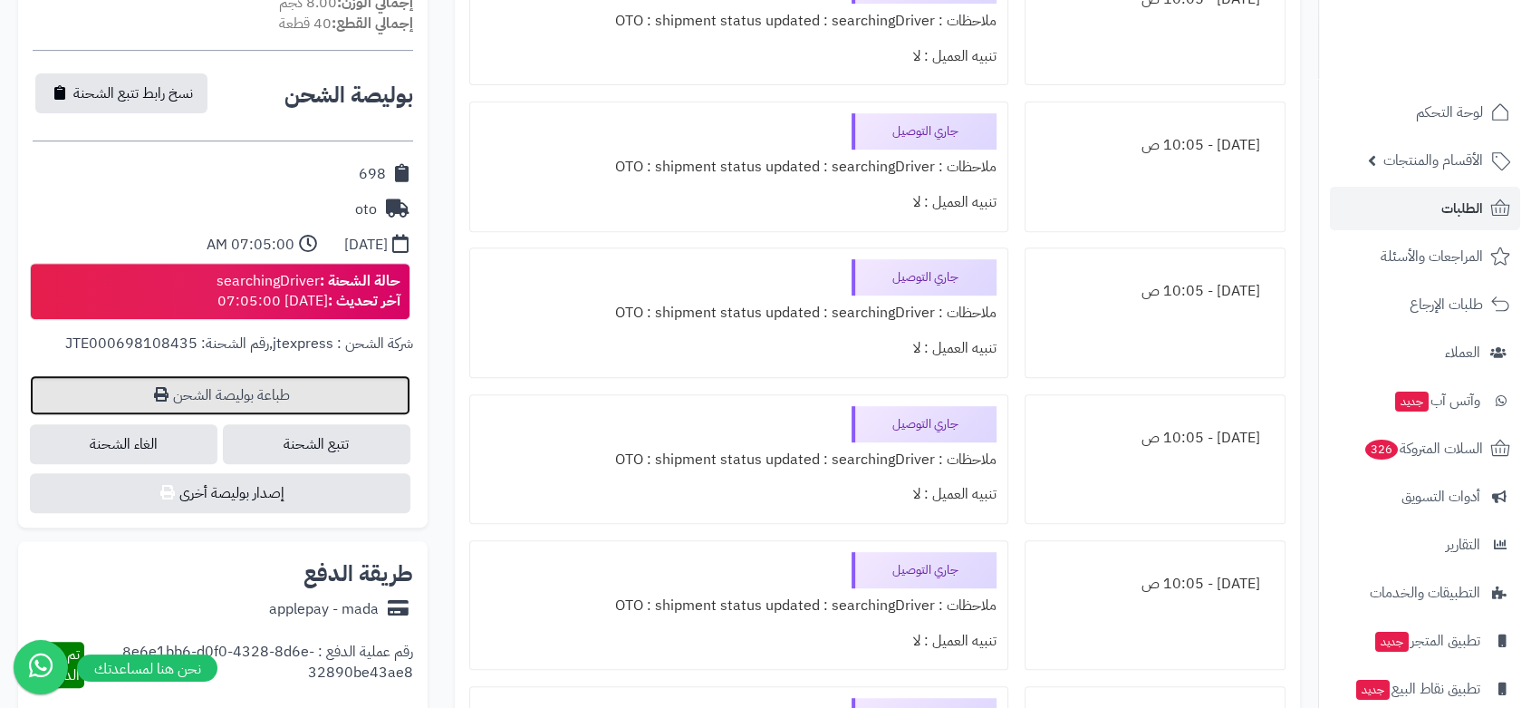
scroll to position [0, 0]
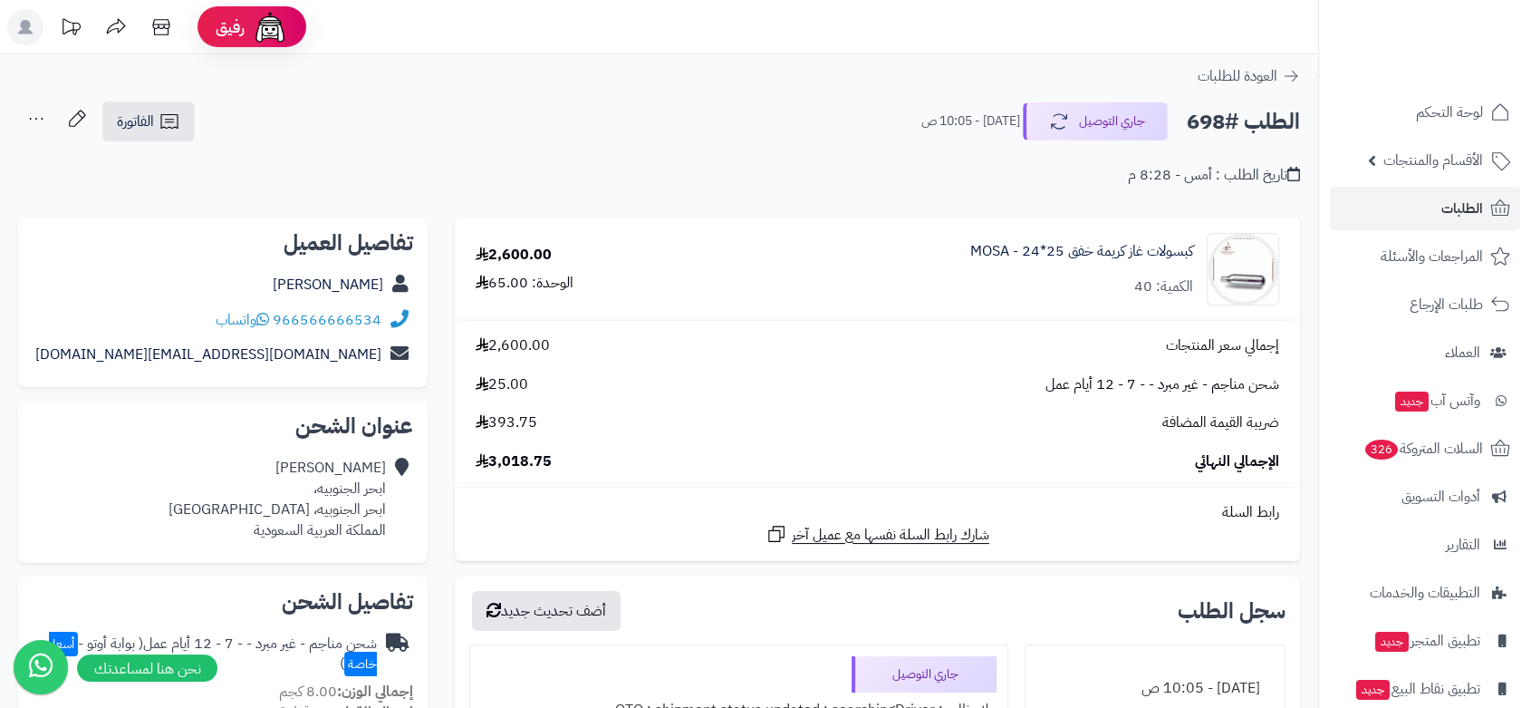
click at [34, 120] on icon at bounding box center [36, 119] width 36 height 36
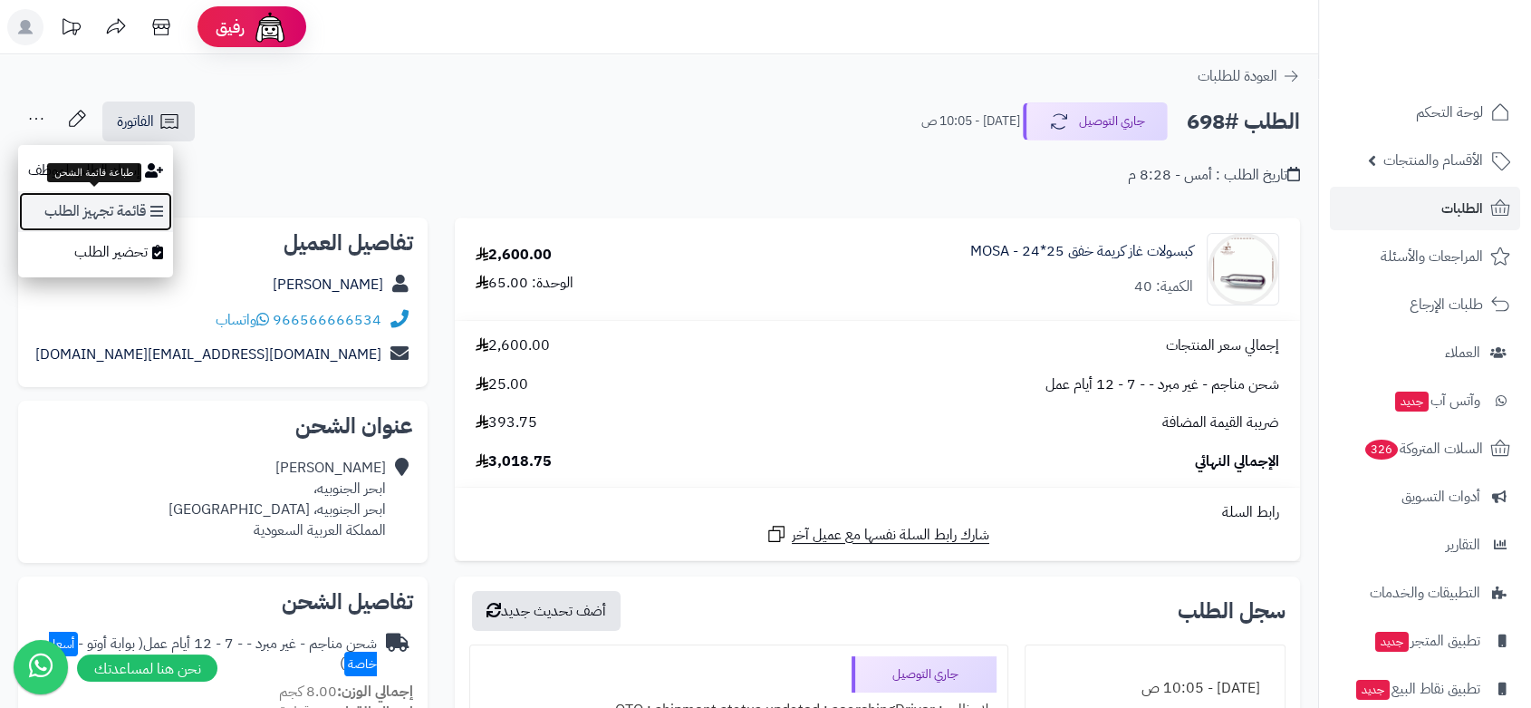
click at [116, 217] on link "قائمة تجهيز الطلب" at bounding box center [95, 211] width 155 height 41
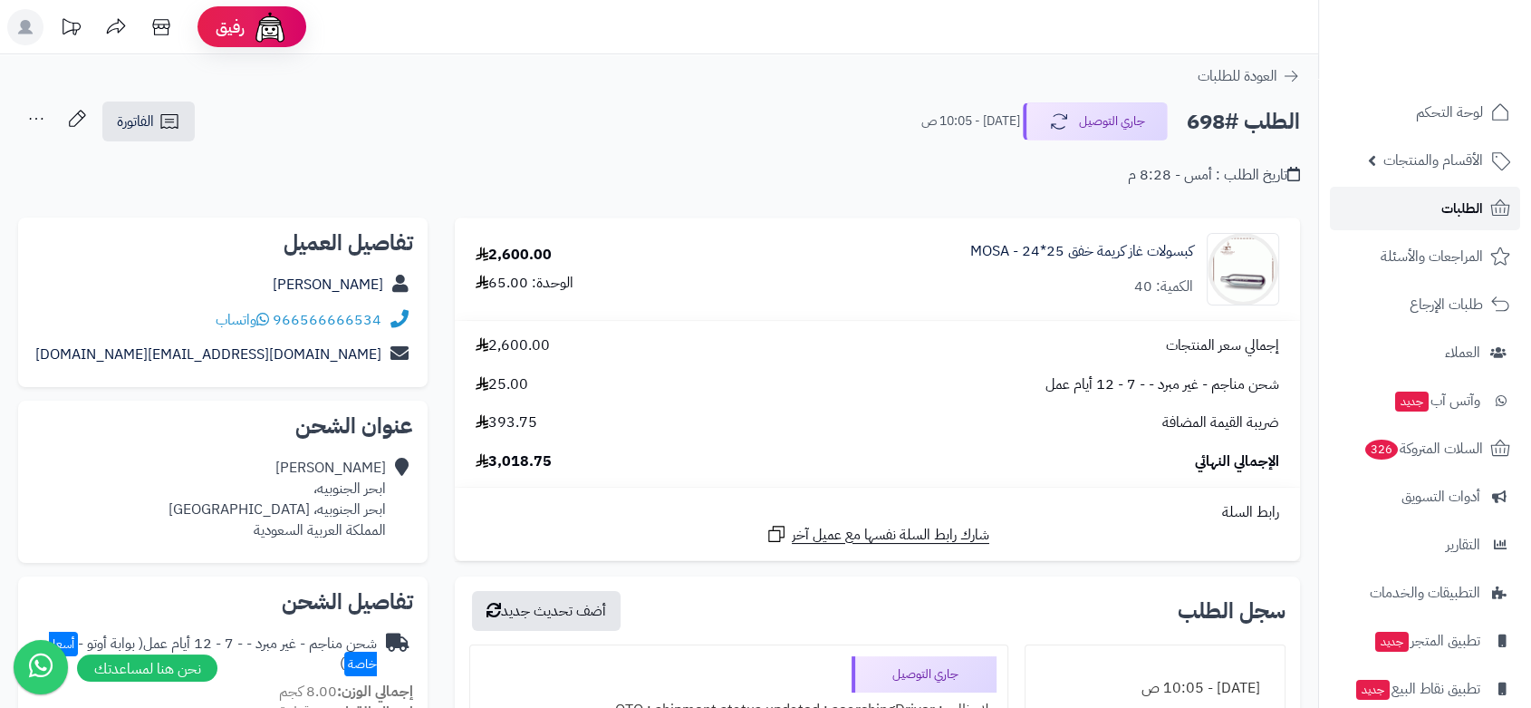
click at [1468, 207] on span "الطلبات" at bounding box center [1462, 208] width 42 height 25
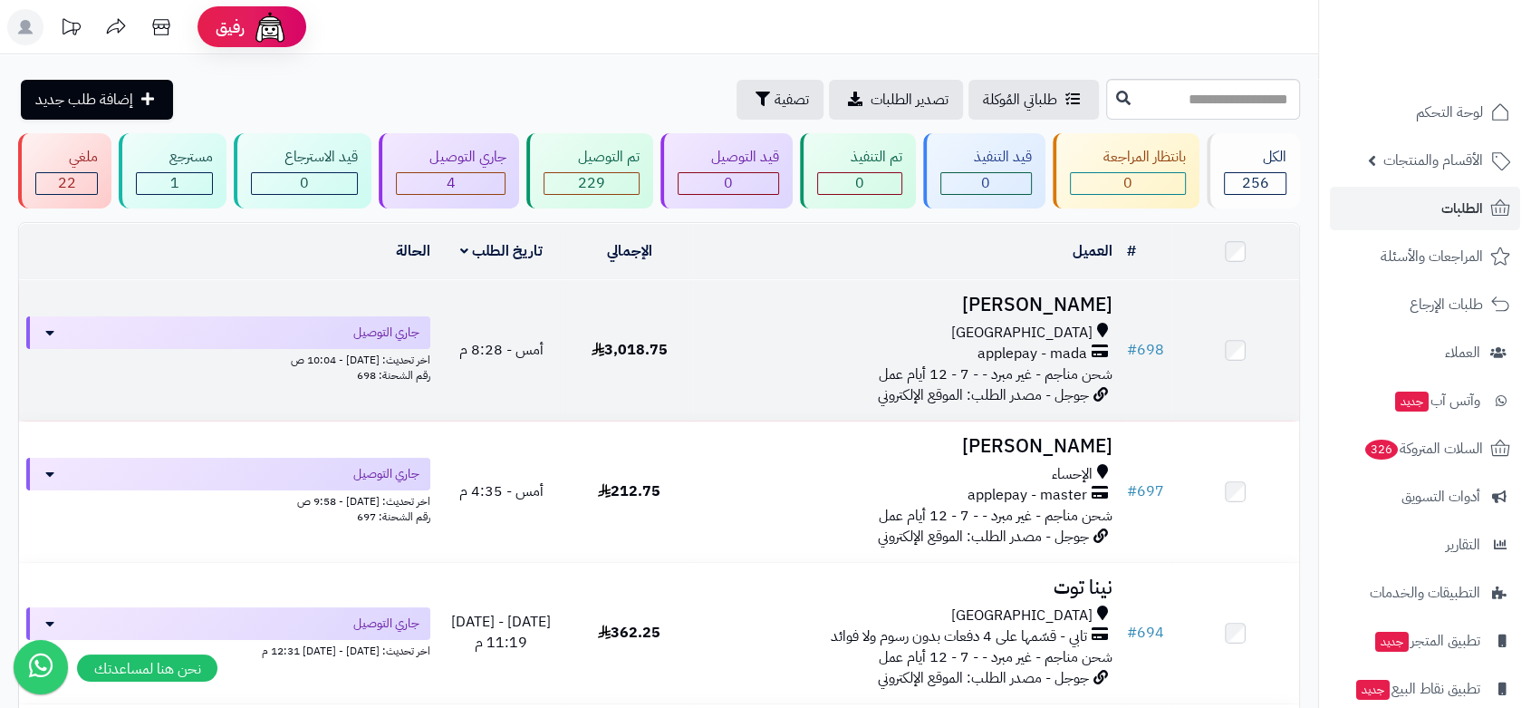
click at [970, 305] on h3 "[PERSON_NAME]" at bounding box center [906, 304] width 412 height 21
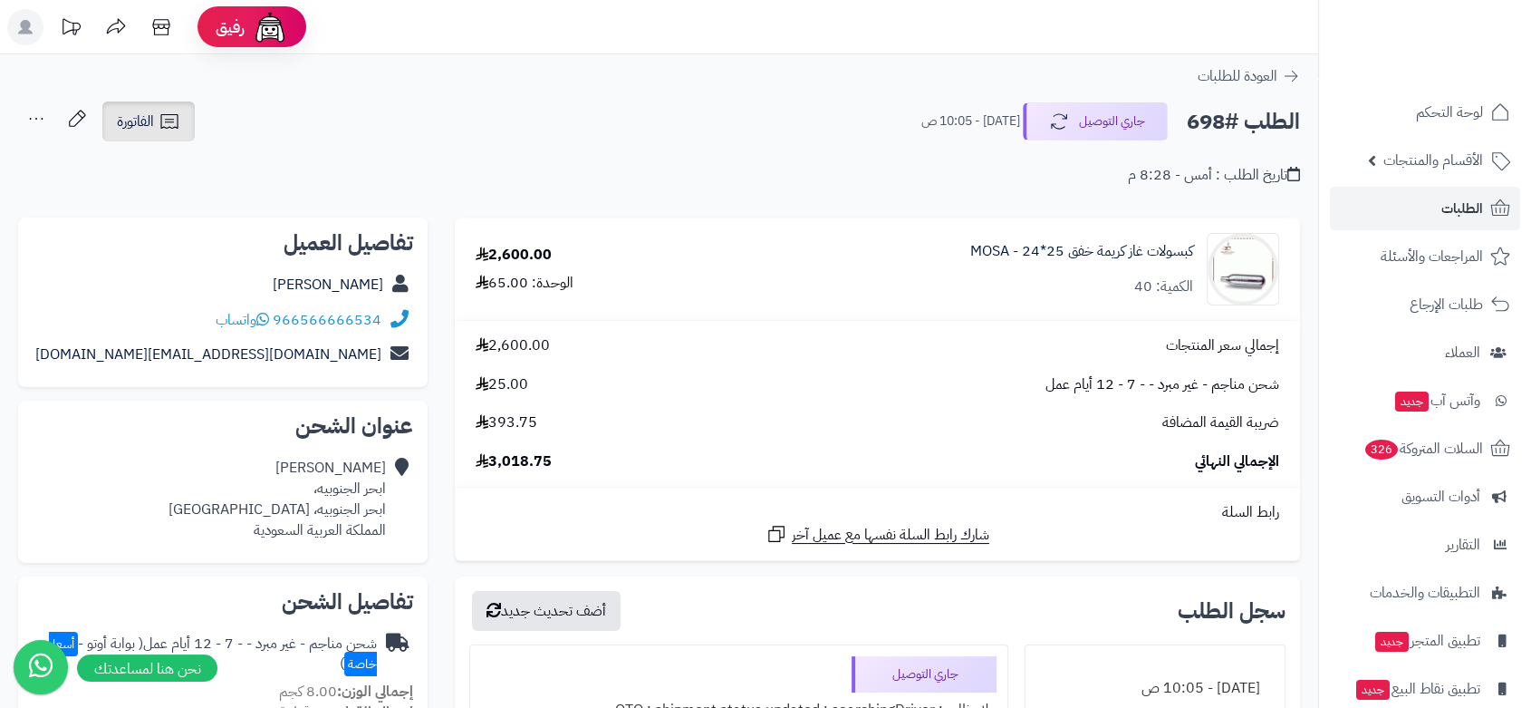
click at [144, 120] on span "الفاتورة" at bounding box center [135, 122] width 37 height 22
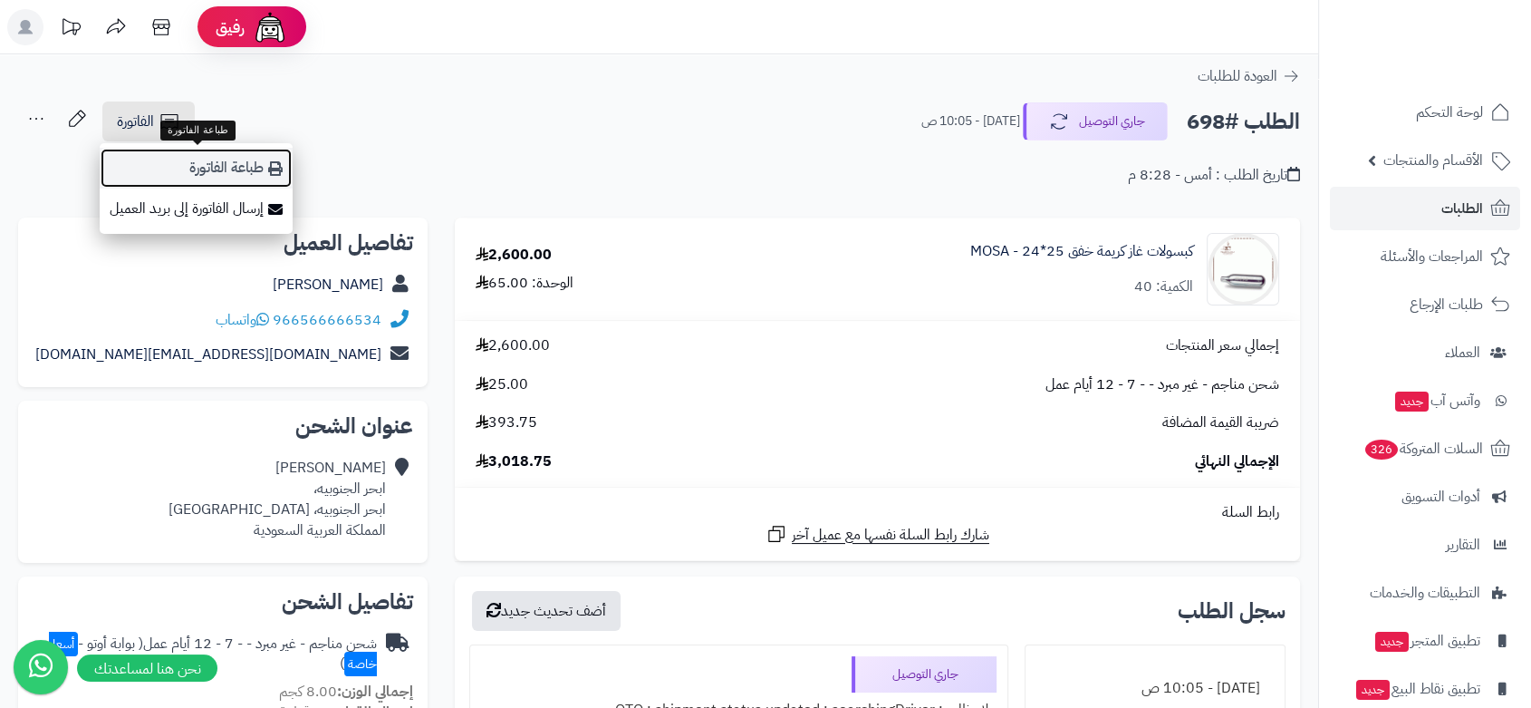
click at [203, 161] on link "طباعة الفاتورة" at bounding box center [196, 168] width 193 height 41
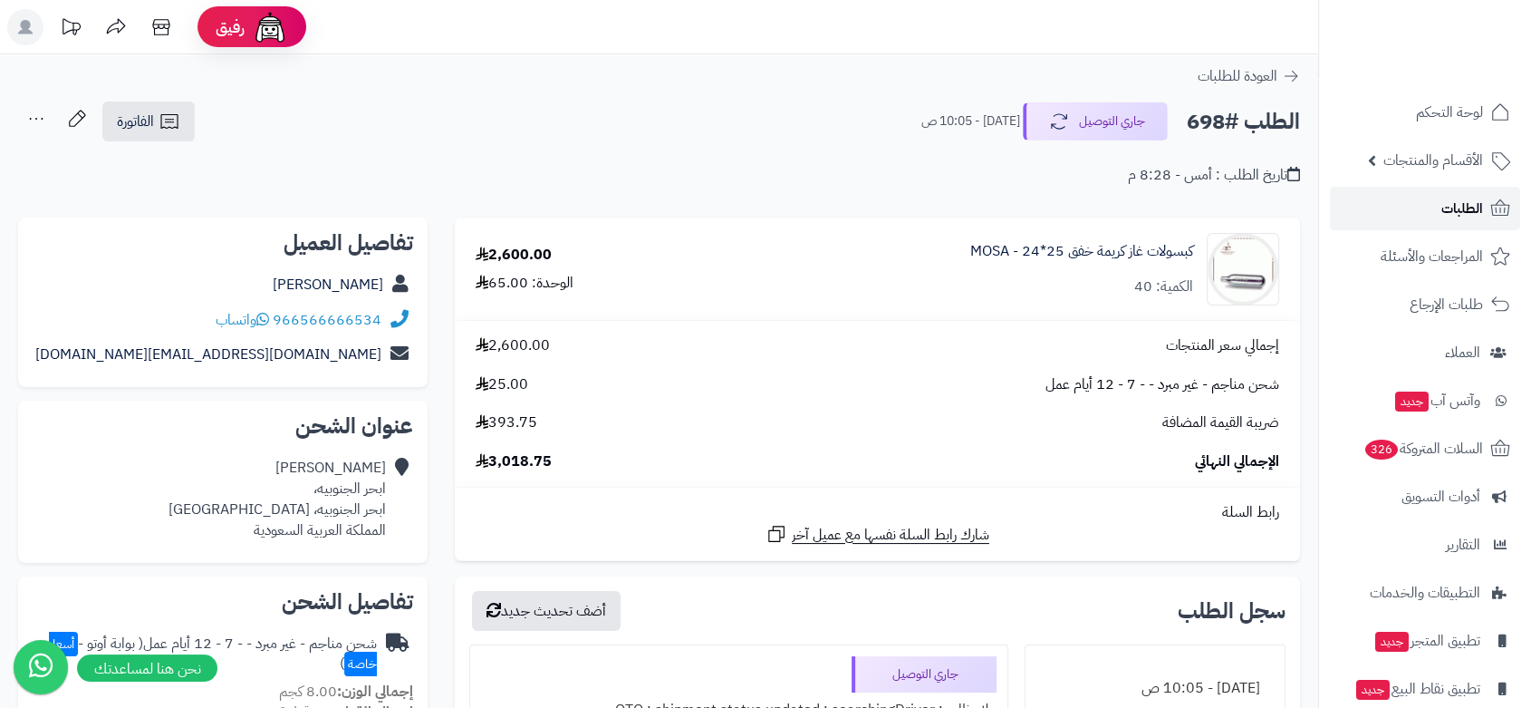
click at [1489, 209] on icon at bounding box center [1500, 208] width 22 height 22
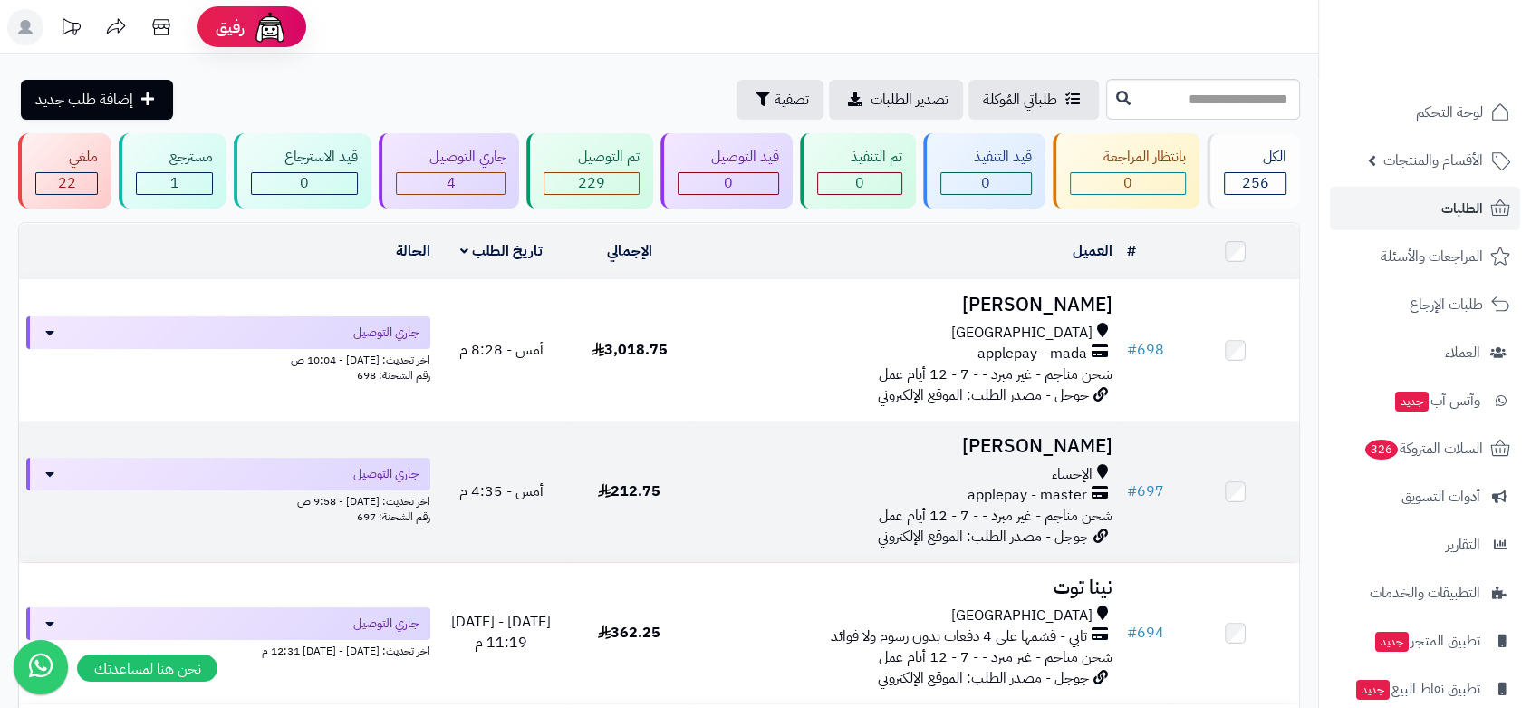
click at [910, 436] on h3 "[PERSON_NAME]" at bounding box center [906, 446] width 412 height 21
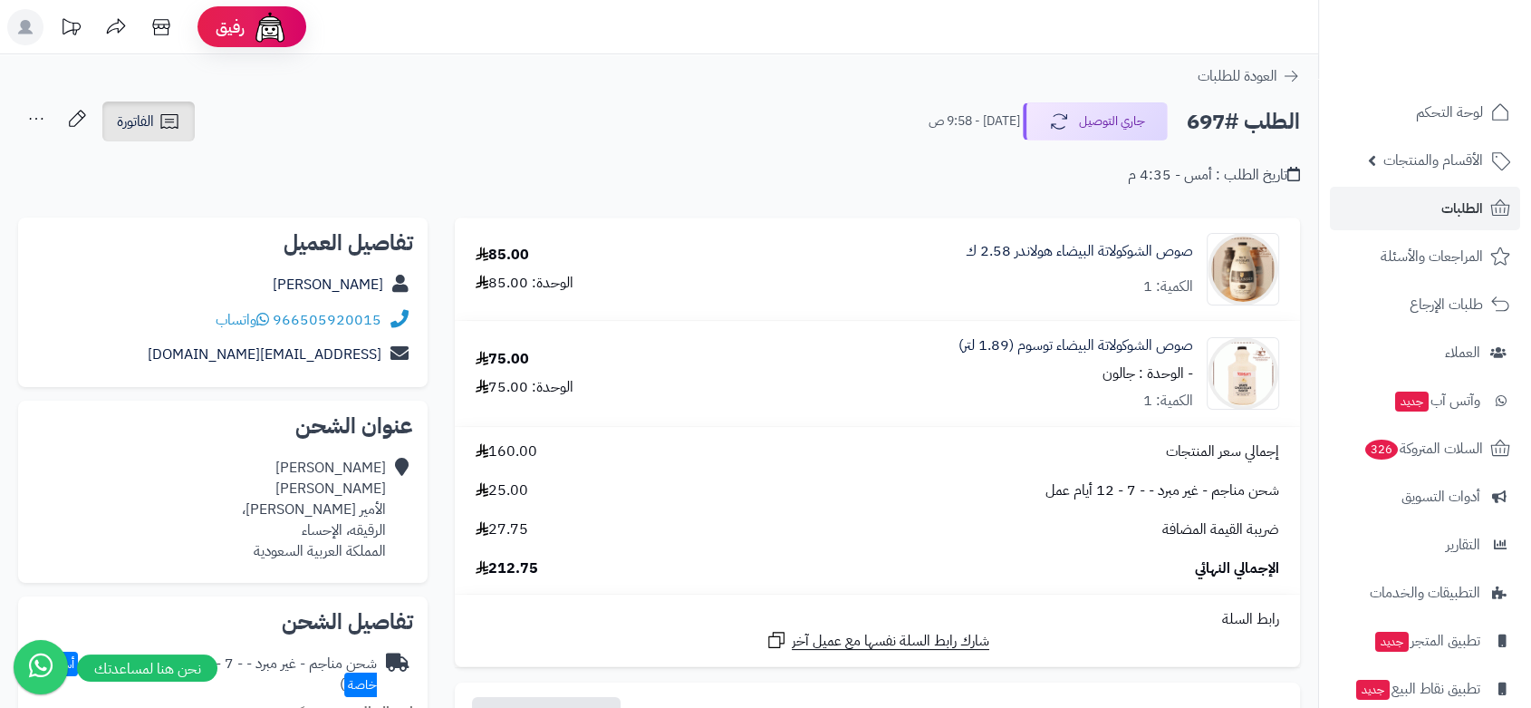
click at [136, 119] on span "الفاتورة" at bounding box center [135, 122] width 37 height 22
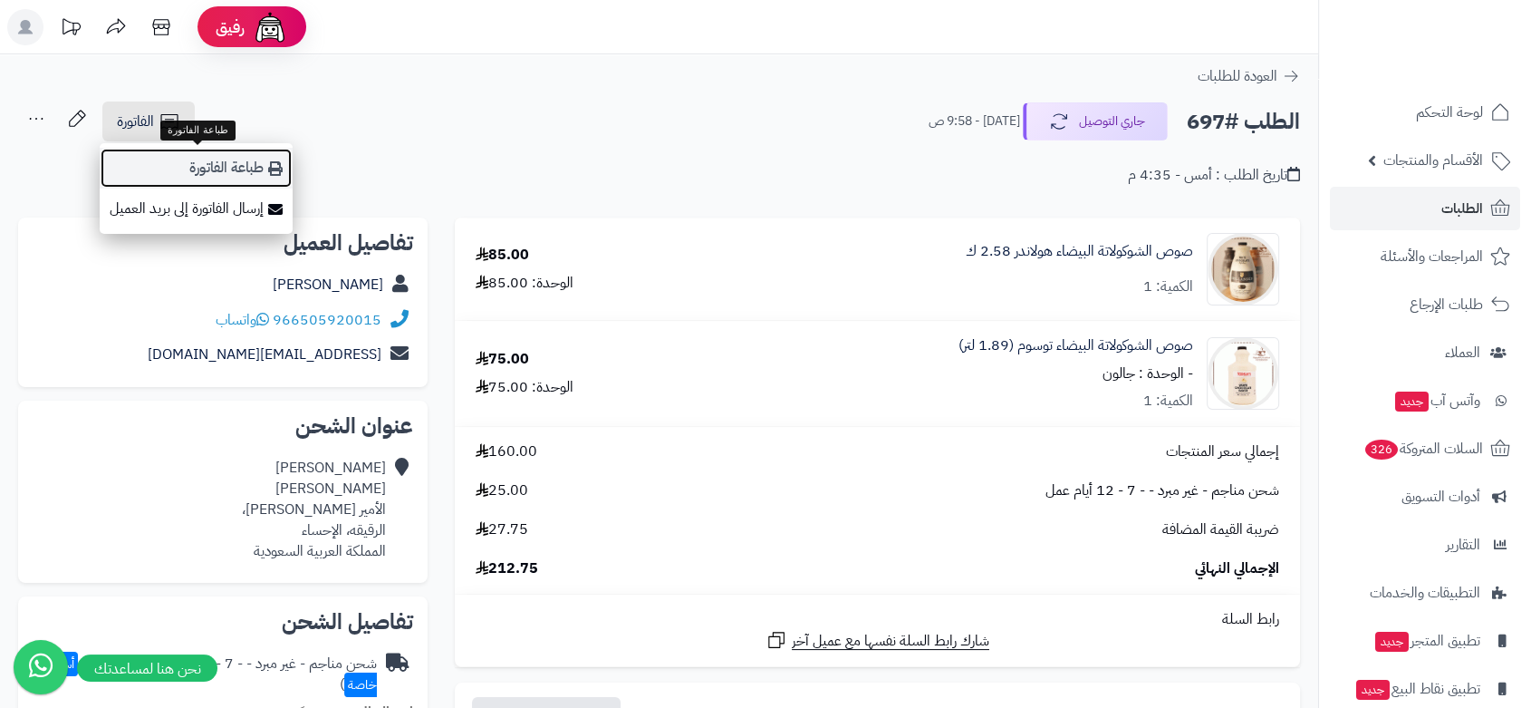
click at [211, 172] on link "طباعة الفاتورة" at bounding box center [196, 168] width 193 height 41
